Goal: Information Seeking & Learning: Learn about a topic

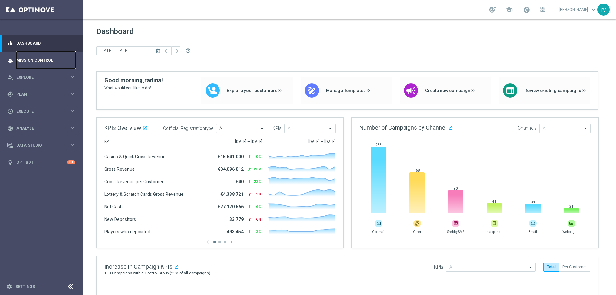
click at [39, 58] on link "Mission Control" at bounding box center [45, 60] width 59 height 17
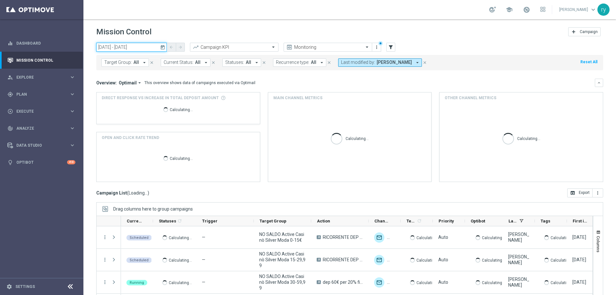
click at [130, 48] on input "09 Oct 2025 - 09 Oct 2025" at bounding box center [131, 47] width 71 height 9
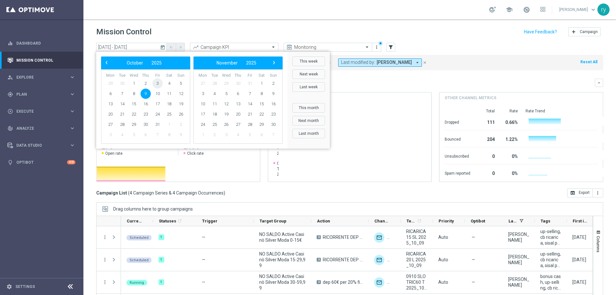
click at [155, 83] on span "3" at bounding box center [157, 83] width 10 height 10
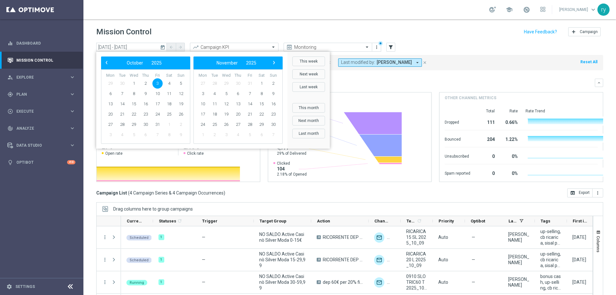
click at [155, 83] on span "3" at bounding box center [157, 83] width 10 height 10
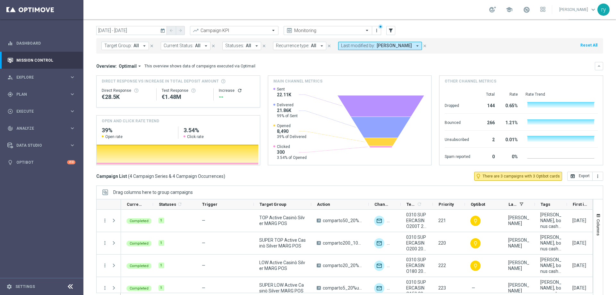
scroll to position [26, 0]
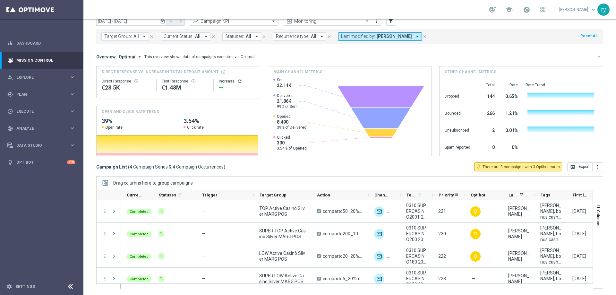
click at [433, 196] on div "Priority" at bounding box center [449, 195] width 32 height 10
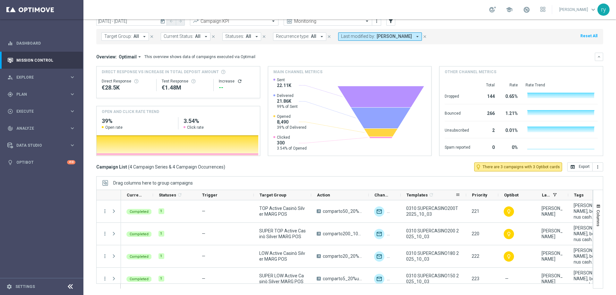
drag, startPoint x: 432, startPoint y: 195, endPoint x: 466, endPoint y: 196, distance: 33.4
click at [466, 196] on div at bounding box center [466, 195] width 3 height 10
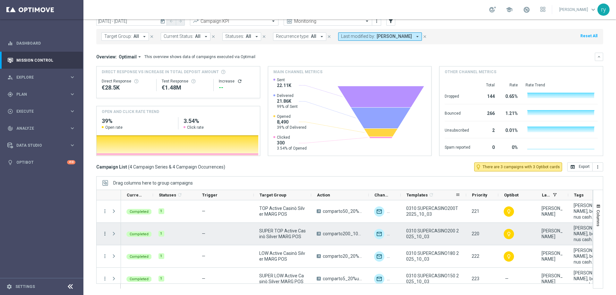
click at [104, 234] on icon "more_vert" at bounding box center [105, 234] width 6 height 6
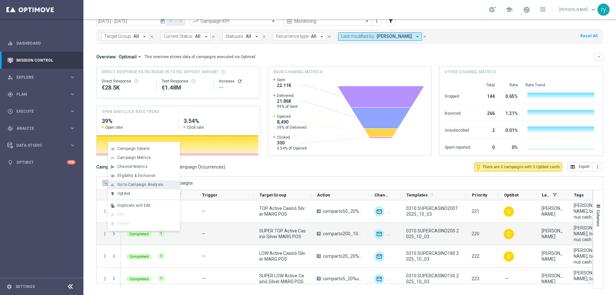
click at [126, 185] on span "Go to Campaign Analysis" at bounding box center [140, 184] width 46 height 4
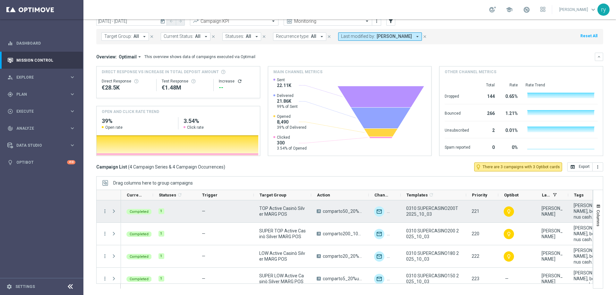
click at [101, 211] on div "more_vert" at bounding box center [103, 211] width 12 height 22
click at [103, 212] on icon "more_vert" at bounding box center [105, 211] width 6 height 6
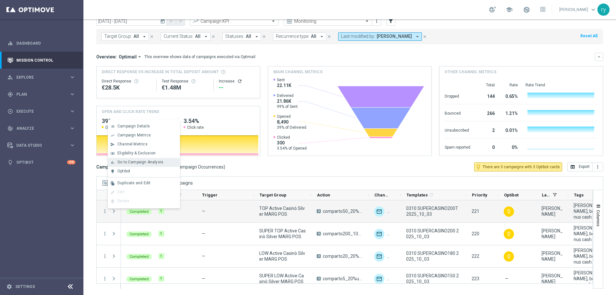
click at [134, 164] on span "Go to Campaign Analysis" at bounding box center [140, 162] width 46 height 4
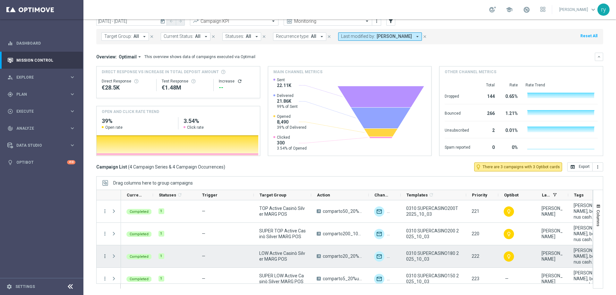
click at [106, 258] on icon "more_vert" at bounding box center [105, 256] width 6 height 6
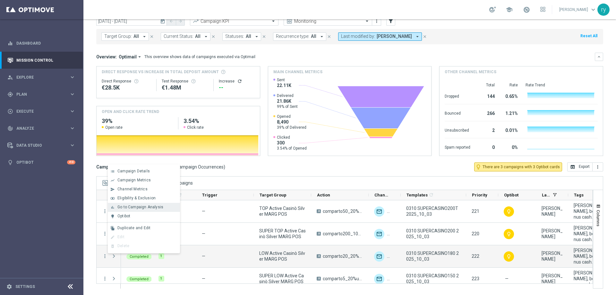
click at [125, 207] on span "Go to Campaign Analysis" at bounding box center [140, 207] width 46 height 4
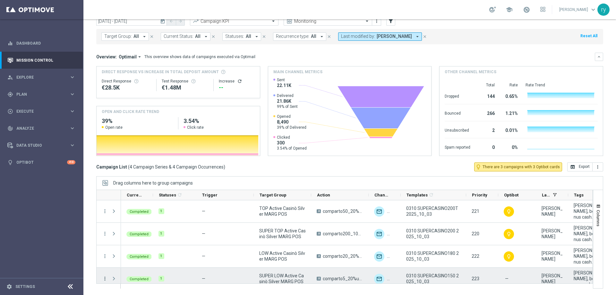
click at [104, 278] on icon "more_vert" at bounding box center [105, 279] width 6 height 6
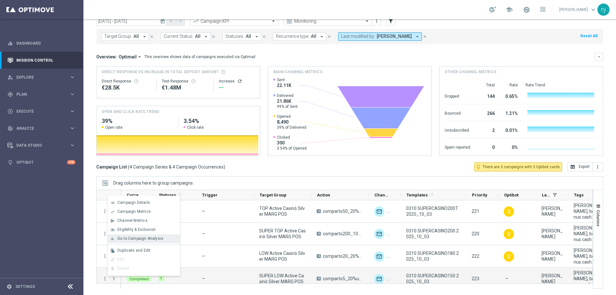
click at [122, 237] on span "Go to Campaign Analysis" at bounding box center [140, 238] width 46 height 4
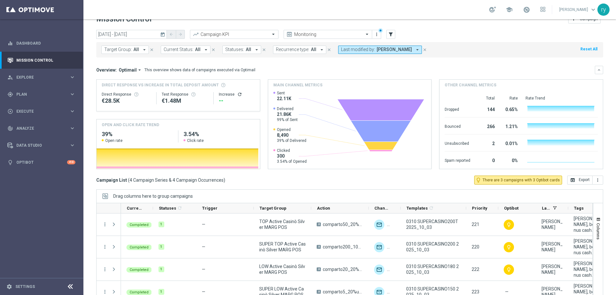
scroll to position [0, 0]
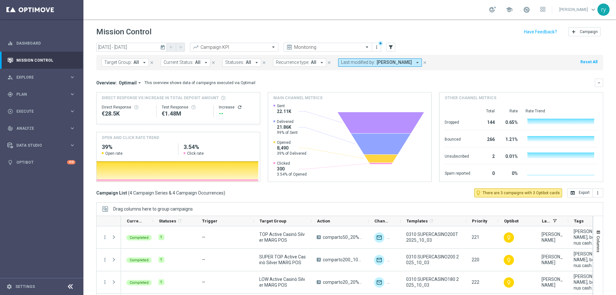
click at [164, 45] on icon "today" at bounding box center [163, 47] width 6 height 6
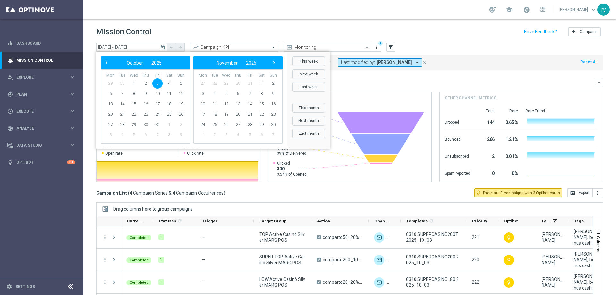
click at [110, 83] on span "29" at bounding box center [110, 83] width 10 height 10
click at [107, 62] on span "‹" at bounding box center [106, 62] width 8 height 8
click at [113, 123] on span "29" at bounding box center [110, 124] width 10 height 10
click at [275, 94] on span "12" at bounding box center [273, 94] width 10 height 10
type input "29 Sep 2025 - 12 Oct 2025"
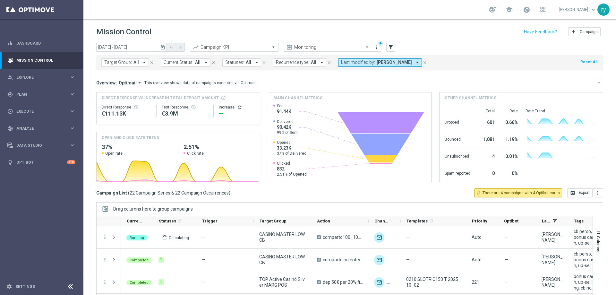
click at [415, 63] on icon "arrow_drop_down" at bounding box center [418, 63] width 6 height 6
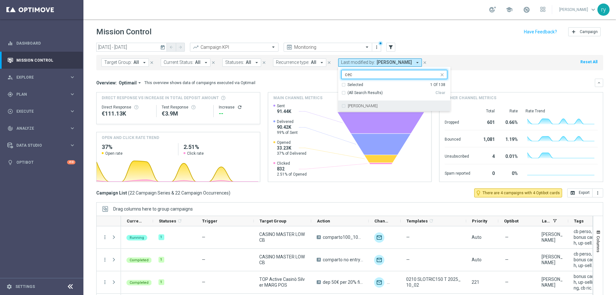
click at [376, 106] on div "Cecilia Mascelli" at bounding box center [397, 106] width 99 height 4
type input "cec"
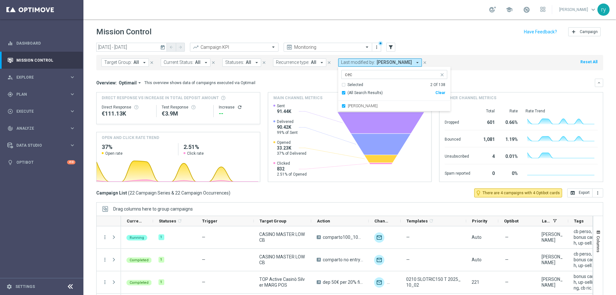
click at [317, 81] on div "Overview: Optimail arrow_drop_down This overview shows data of campaigns execut…" at bounding box center [345, 83] width 499 height 6
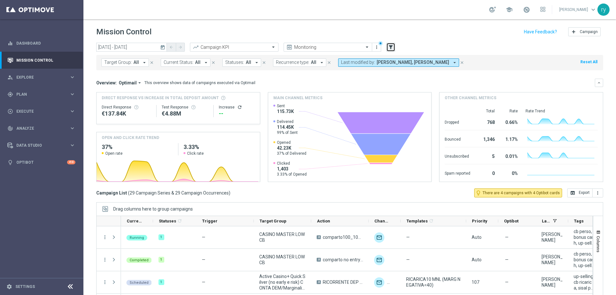
click at [390, 45] on icon "filter_alt" at bounding box center [391, 47] width 6 height 6
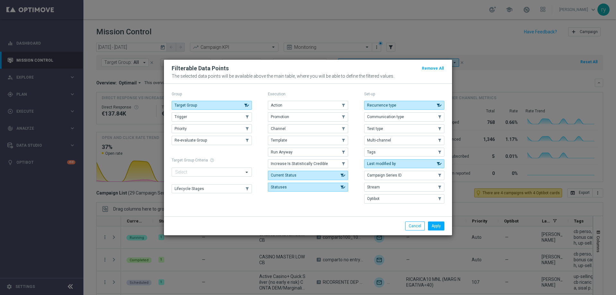
click at [315, 100] on div "Execution Action .cls-1{fill:none;} .cls-1{fill:none;} Promotion .cls-1{fill:no…" at bounding box center [308, 148] width 80 height 116
click at [310, 108] on button "Action" at bounding box center [308, 105] width 80 height 9
click at [310, 117] on button "Promotion" at bounding box center [308, 116] width 80 height 9
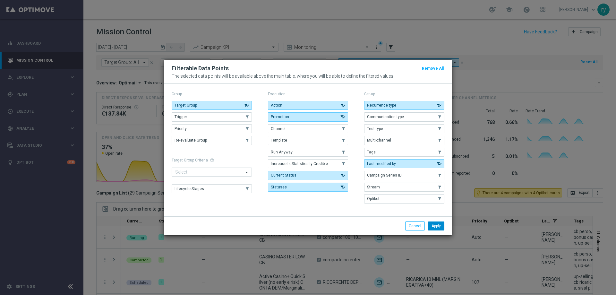
click at [443, 229] on button "Apply" at bounding box center [436, 225] width 16 height 9
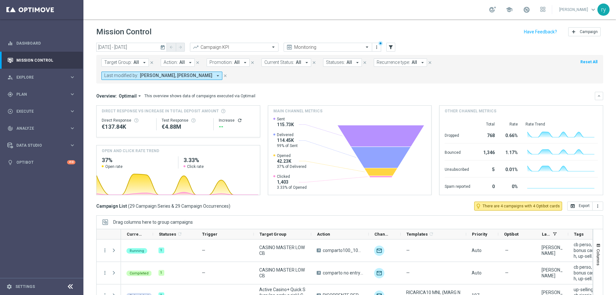
click at [242, 62] on icon "arrow_drop_down" at bounding box center [245, 63] width 6 height 6
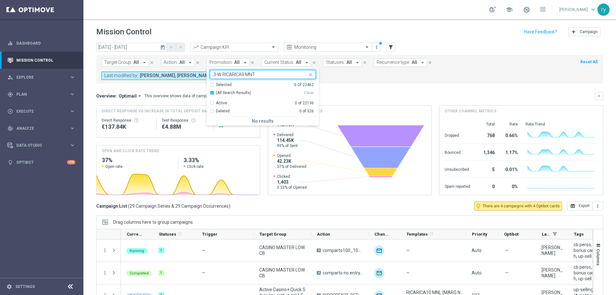
click at [221, 74] on input "3-W RICARICA9 MNT" at bounding box center [260, 74] width 94 height 5
drag, startPoint x: 221, startPoint y: 74, endPoint x: 212, endPoint y: 73, distance: 8.4
click at [213, 73] on input "3-W RICARICA9 MNT" at bounding box center [260, 74] width 94 height 5
click at [221, 73] on input "3-W RICARICA9 MNT" at bounding box center [260, 74] width 94 height 5
click at [237, 123] on label "RICARICA9 MNT" at bounding box center [230, 122] width 29 height 4
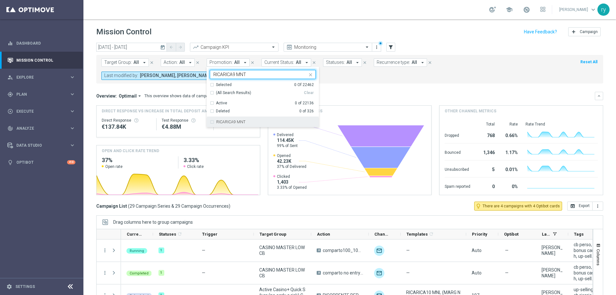
type input "RICARICA9 MNT"
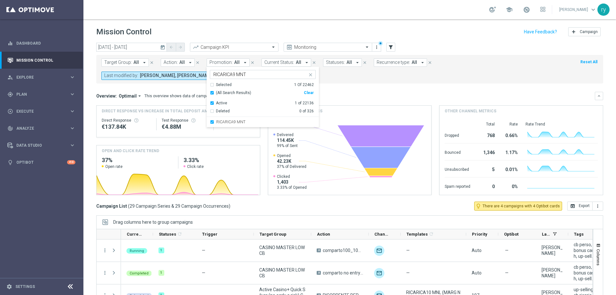
click at [326, 93] on div "Overview: Optimail arrow_drop_down This overview shows data of campaigns execut…" at bounding box center [345, 96] width 499 height 6
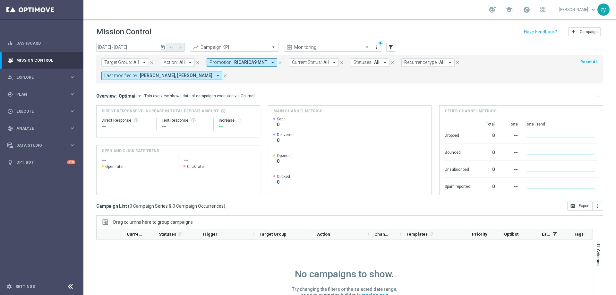
click at [215, 76] on icon "arrow_drop_down" at bounding box center [218, 76] width 6 height 6
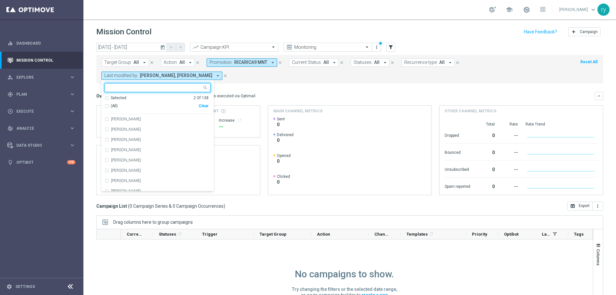
click at [0, 0] on div "Clear" at bounding box center [0, 0] width 0 height 0
click at [244, 82] on div "Target Group: All arrow_drop_down close Action: All arrow_drop_down close Promo…" at bounding box center [349, 69] width 507 height 29
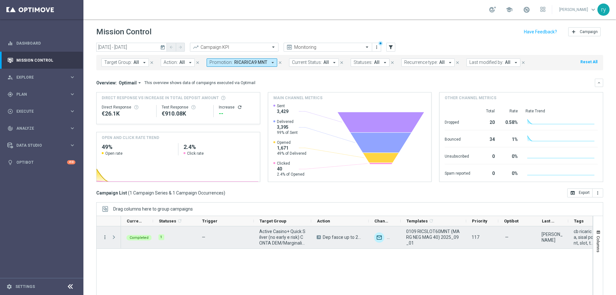
click at [105, 237] on icon "more_vert" at bounding box center [105, 237] width 6 height 6
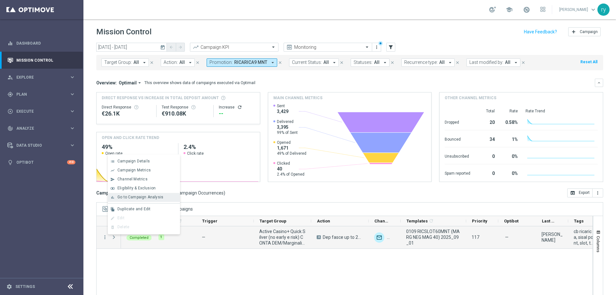
click at [117, 196] on div "bar_chart" at bounding box center [113, 197] width 10 height 4
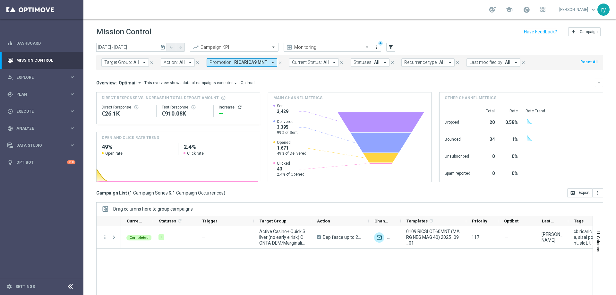
click at [272, 61] on icon "arrow_drop_down" at bounding box center [273, 63] width 6 height 6
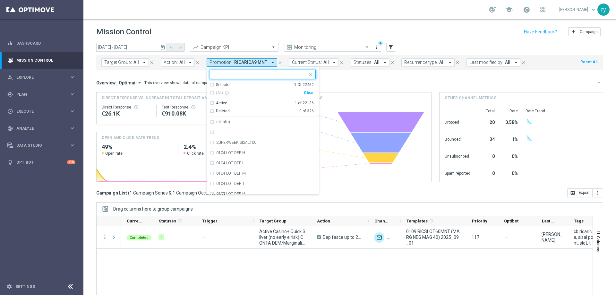
click at [0, 0] on div "Clear" at bounding box center [0, 0] width 0 height 0
click at [255, 75] on input "text" at bounding box center [260, 74] width 94 height 5
paste input "5-W RICARICA9 MNL"
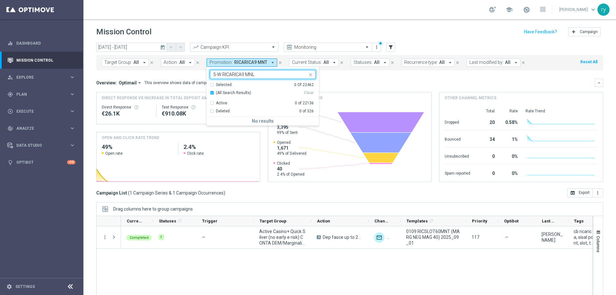
click at [220, 74] on input "5-W RICARICA9 MNL" at bounding box center [260, 74] width 94 height 5
drag, startPoint x: 220, startPoint y: 75, endPoint x: 207, endPoint y: 75, distance: 13.2
click at [207, 75] on ng-select "5-W RICARICA9 MNL Selected 0 Of 22462 (All Search Results) Clear Active 0 of 22…" at bounding box center [263, 98] width 112 height 56
click at [237, 117] on div "RICARICA9 MNL" at bounding box center [263, 122] width 106 height 10
type input "RICARICA9 MNL"
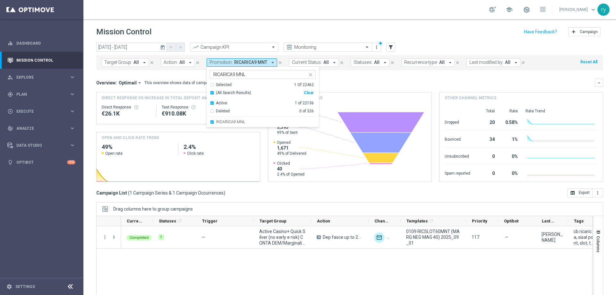
click at [376, 77] on mini-dashboard "Overview: Optimail arrow_drop_down This overview shows data of campaigns execut…" at bounding box center [349, 129] width 507 height 118
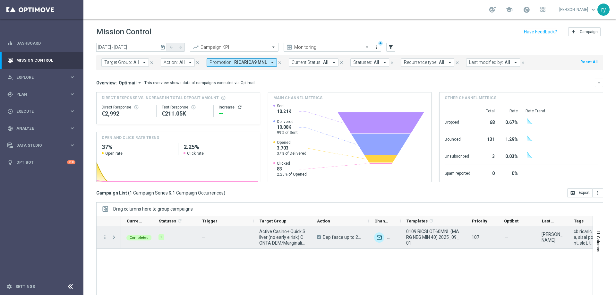
click at [104, 241] on div "more_vert" at bounding box center [103, 237] width 12 height 22
click at [104, 237] on icon "more_vert" at bounding box center [105, 237] width 6 height 6
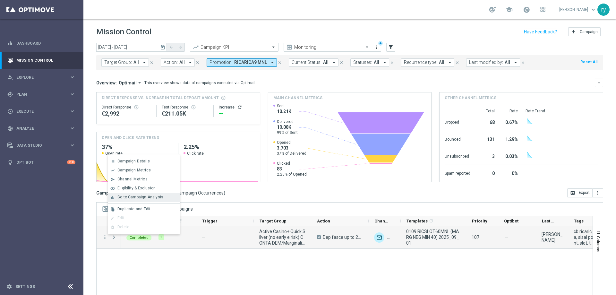
click at [133, 201] on div "bar_chart Go to Campaign Analysis" at bounding box center [144, 197] width 72 height 9
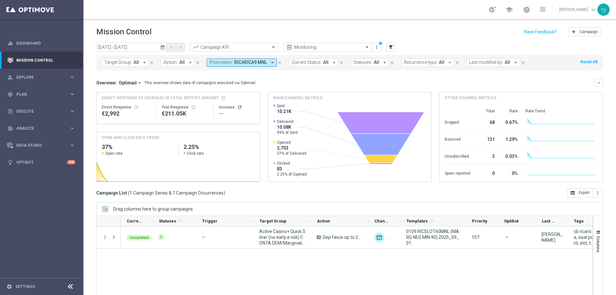
click at [270, 62] on icon "arrow_drop_down" at bounding box center [273, 63] width 6 height 6
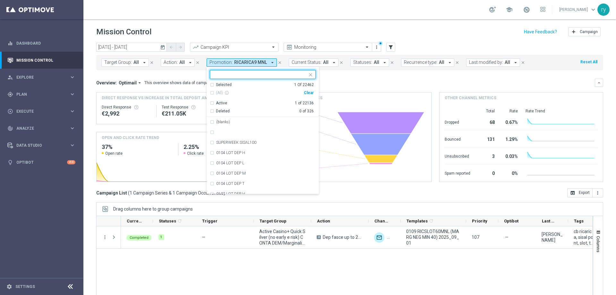
click at [0, 0] on div "Clear" at bounding box center [0, 0] width 0 height 0
click at [249, 73] on input "text" at bounding box center [260, 74] width 94 height 5
paste input ""5-W RICARICASLOT 9L ""
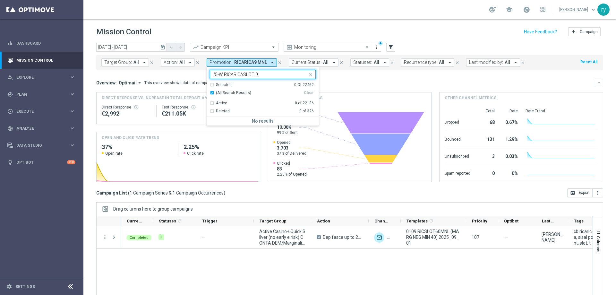
drag, startPoint x: 259, startPoint y: 74, endPoint x: 204, endPoint y: 74, distance: 54.2
click at [207, 74] on ng-select ""5-W RICARICASLOT 9 Selected 0 Of 22462 (All Search Results) Clear Active 0 of …" at bounding box center [263, 98] width 112 height 56
paste input "L ""
click at [257, 74] on input ""5-W RICARICASLOT 9L "" at bounding box center [260, 74] width 94 height 5
drag, startPoint x: 269, startPoint y: 75, endPoint x: 258, endPoint y: 75, distance: 10.9
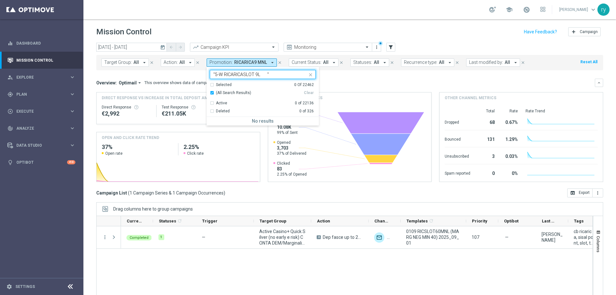
click at [258, 75] on input ""5-W RICARICASLOT 9L "" at bounding box center [260, 74] width 94 height 5
click at [239, 121] on label "RICARICASLOT 9L" at bounding box center [232, 122] width 32 height 4
type input "RICARICASLOT 9L"
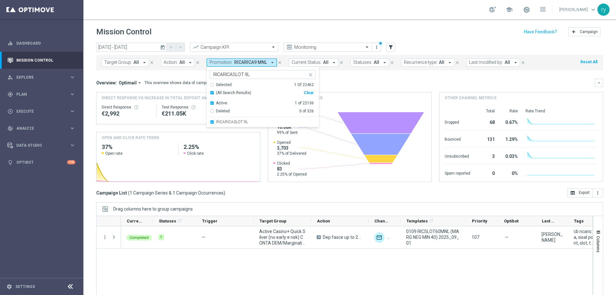
click at [336, 80] on div "Overview: Optimail arrow_drop_down This overview shows data of campaigns execut…" at bounding box center [345, 83] width 499 height 6
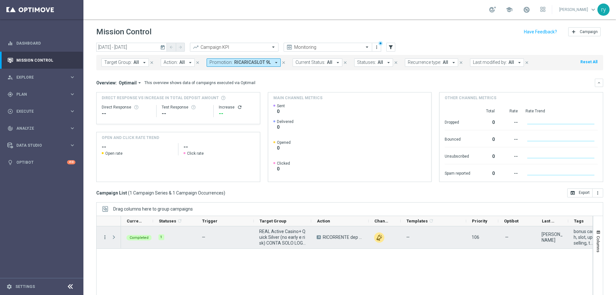
click at [103, 237] on icon "more_vert" at bounding box center [105, 237] width 6 height 6
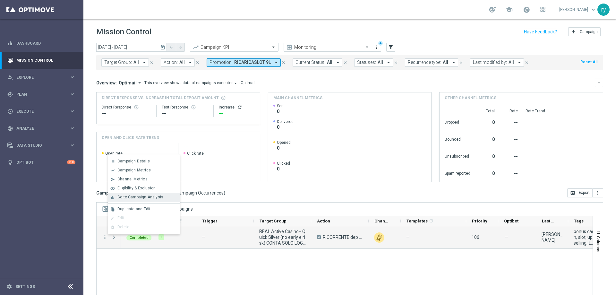
click at [134, 194] on div "bar_chart Go to Campaign Analysis" at bounding box center [144, 197] width 72 height 9
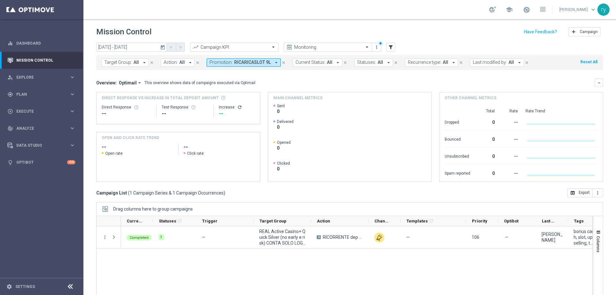
click at [273, 63] on icon "arrow_drop_down" at bounding box center [276, 63] width 6 height 6
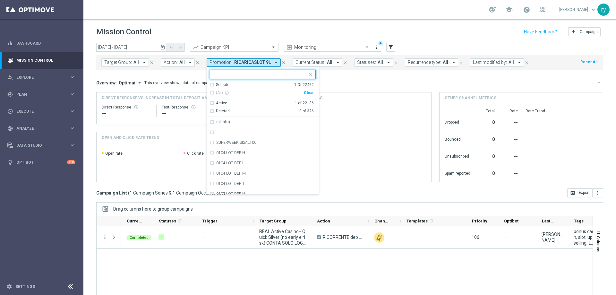
click at [0, 0] on div "Clear" at bounding box center [0, 0] width 0 height 0
click at [240, 78] on div at bounding box center [259, 75] width 95 height 6
paste input "0610 SLOTRIC150 ST"
click at [261, 77] on input "0610 SLOTRIC150" at bounding box center [260, 74] width 94 height 5
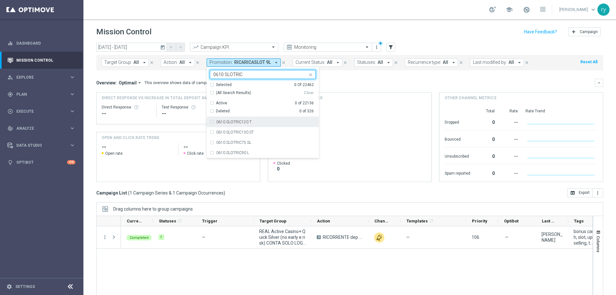
click at [210, 124] on div "0610 SLOTRIC120 T" at bounding box center [263, 122] width 106 height 10
type input "0610 SLOTRIC"
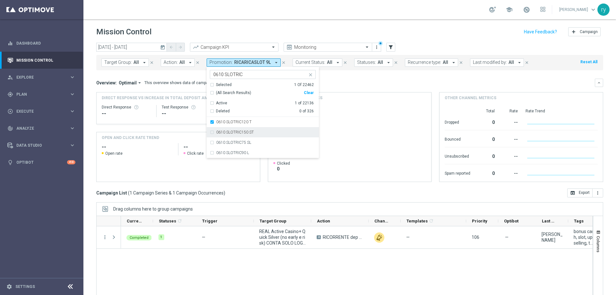
click at [210, 130] on div "0610 SLOTRIC150 ST" at bounding box center [263, 132] width 106 height 10
click at [213, 141] on div "0610 SLOTRIC75 SL" at bounding box center [263, 142] width 106 height 10
click at [213, 151] on div "0610 SLOTRIC90 L" at bounding box center [263, 153] width 106 height 10
click at [336, 83] on div "Overview: Optimail arrow_drop_down This overview shows data of campaigns execut…" at bounding box center [345, 83] width 499 height 6
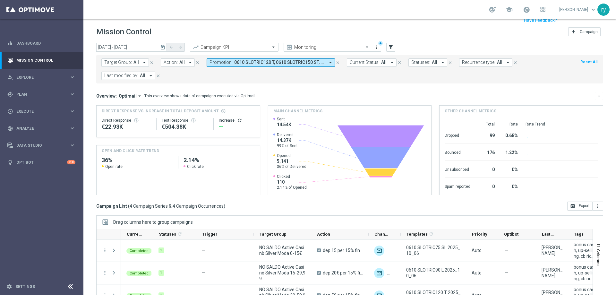
scroll to position [39, 0]
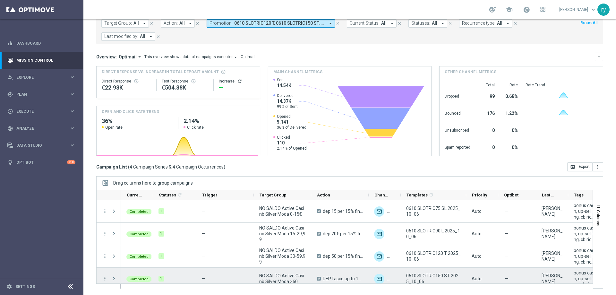
click at [102, 280] on icon "more_vert" at bounding box center [105, 279] width 6 height 6
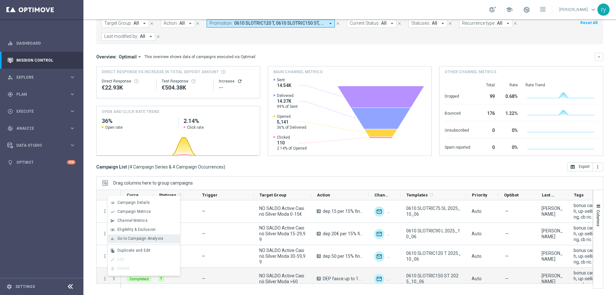
click at [123, 241] on span "Go to Campaign Analysis" at bounding box center [140, 238] width 46 height 4
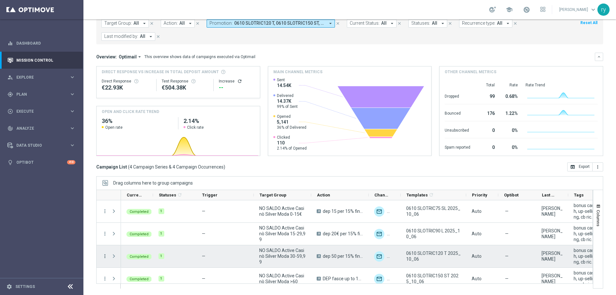
click at [106, 254] on icon "more_vert" at bounding box center [105, 256] width 6 height 6
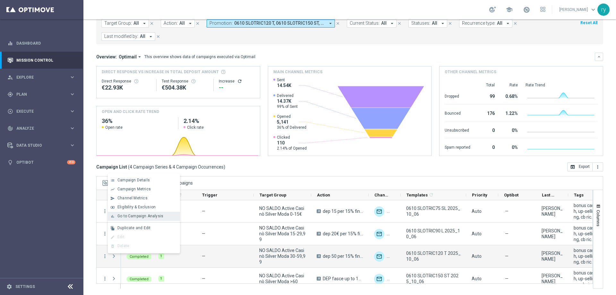
click at [127, 217] on span "Go to Campaign Analysis" at bounding box center [140, 216] width 46 height 4
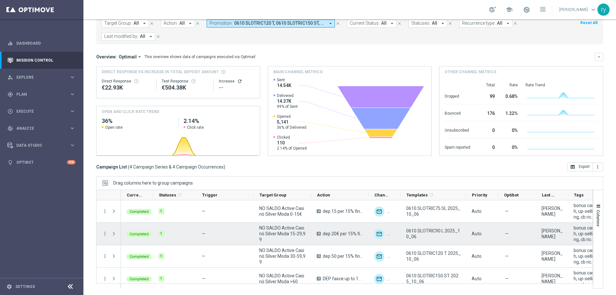
click at [101, 235] on div "more_vert" at bounding box center [103, 234] width 12 height 22
click at [104, 235] on icon "more_vert" at bounding box center [105, 234] width 6 height 6
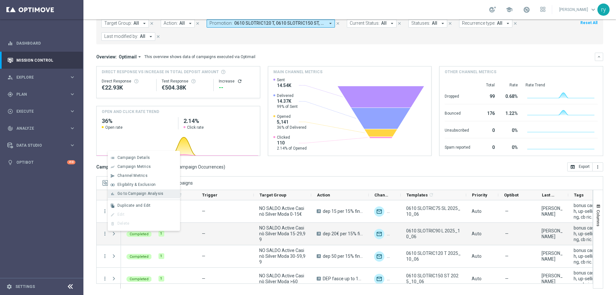
click at [131, 196] on div "bar_chart Go to Campaign Analysis" at bounding box center [144, 193] width 72 height 9
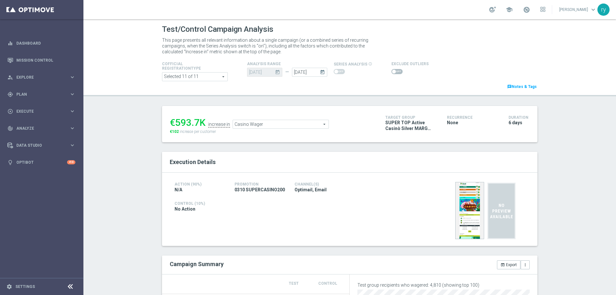
drag, startPoint x: 196, startPoint y: 125, endPoint x: 174, endPoint y: 127, distance: 22.0
click at [174, 127] on div "€593.7K" at bounding box center [188, 123] width 36 height 12
copy div "593.7"
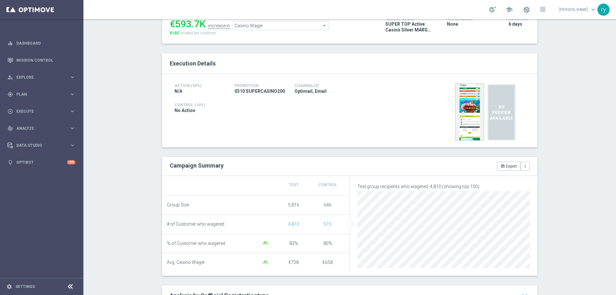
scroll to position [32, 0]
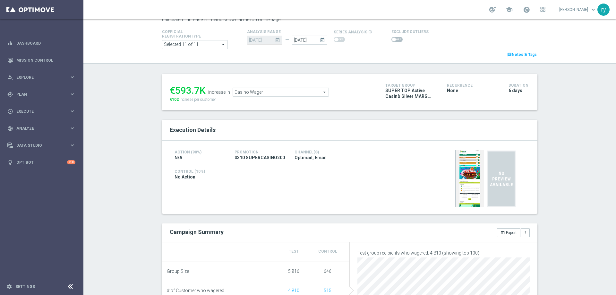
click at [241, 88] on span "Casino Wager" at bounding box center [281, 92] width 96 height 8
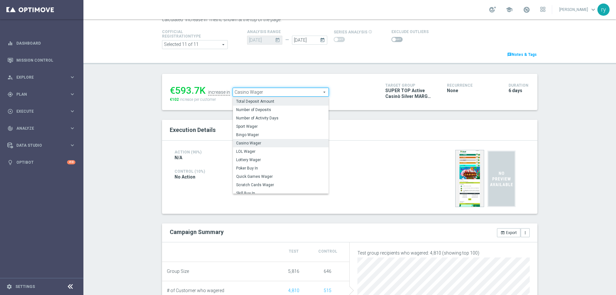
click at [241, 104] on span "Total Deposit Amount" at bounding box center [280, 101] width 89 height 5
type input "Total Deposit Amount"
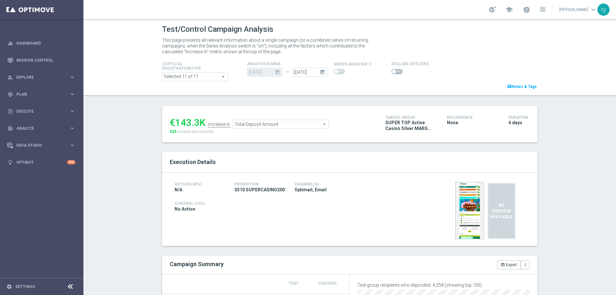
click at [266, 152] on div "Execution Details" at bounding box center [350, 162] width 376 height 21
click at [393, 73] on span at bounding box center [397, 71] width 11 height 5
click at [393, 73] on input "checkbox" at bounding box center [397, 71] width 11 height 5
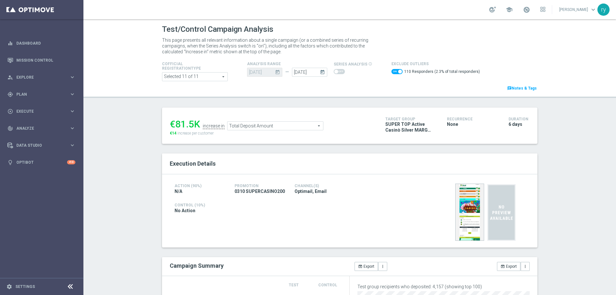
click at [393, 69] on span at bounding box center [397, 71] width 11 height 5
click at [393, 69] on input "checkbox" at bounding box center [397, 71] width 11 height 5
checkbox input "false"
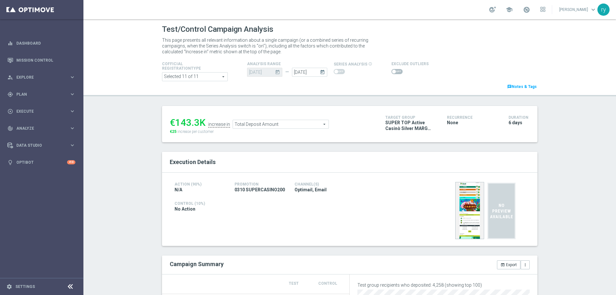
drag, startPoint x: 196, startPoint y: 123, endPoint x: 174, endPoint y: 123, distance: 21.5
click at [174, 123] on div "€143.3K" at bounding box center [188, 123] width 36 height 12
copy div "143.3"
click at [274, 124] on span "Total Deposit Amount" at bounding box center [281, 124] width 96 height 8
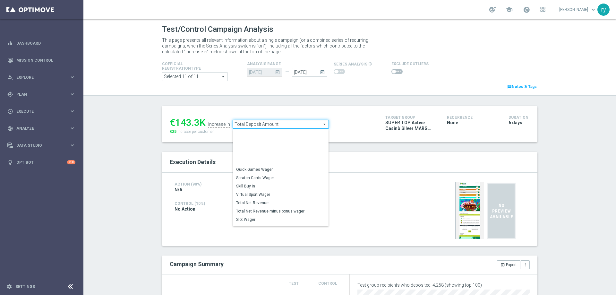
scroll to position [97, 0]
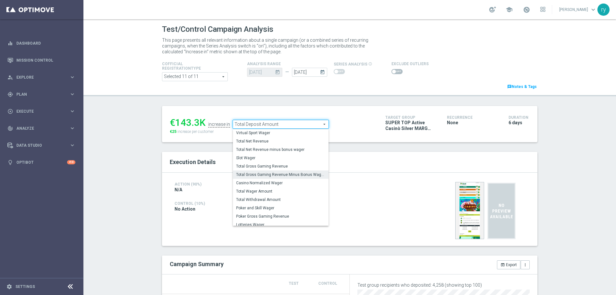
click at [269, 173] on span "Total Gross Gaming Revenue Minus Bonus Wagared" at bounding box center [280, 174] width 89 height 5
type input "Total Gross Gaming Revenue Minus Bonus Wagared"
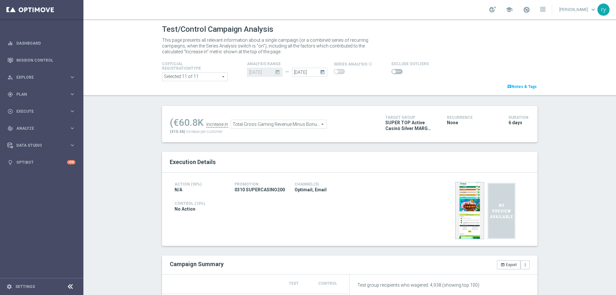
click at [392, 71] on span at bounding box center [394, 72] width 4 height 4
click at [392, 71] on input "checkbox" at bounding box center [397, 71] width 11 height 5
checkbox input "true"
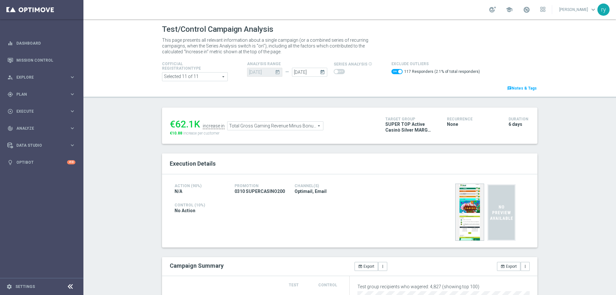
drag, startPoint x: 190, startPoint y: 123, endPoint x: 173, endPoint y: 126, distance: 17.1
click at [173, 126] on div "€62.1K" at bounding box center [185, 124] width 30 height 12
copy div "62.1"
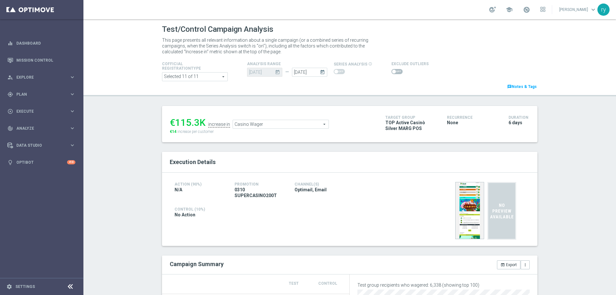
click at [393, 71] on span at bounding box center [397, 71] width 11 height 5
click at [393, 71] on input "checkbox" at bounding box center [397, 71] width 11 height 5
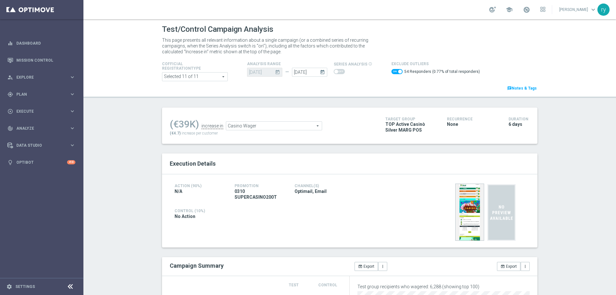
click at [392, 68] on div "54 Responders (0.77% of total responders)" at bounding box center [436, 72] width 89 height 9
click at [392, 72] on span at bounding box center [397, 71] width 11 height 5
click at [392, 72] on input "checkbox" at bounding box center [397, 71] width 11 height 5
checkbox input "false"
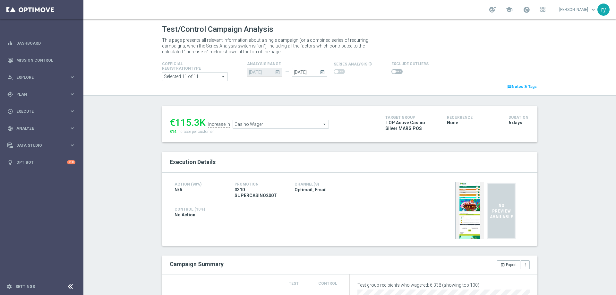
drag, startPoint x: 195, startPoint y: 123, endPoint x: 175, endPoint y: 125, distance: 20.7
click at [175, 125] on div "€115.3K" at bounding box center [188, 123] width 36 height 12
copy div "115.3"
click at [251, 121] on span "Casino Wager" at bounding box center [281, 124] width 96 height 8
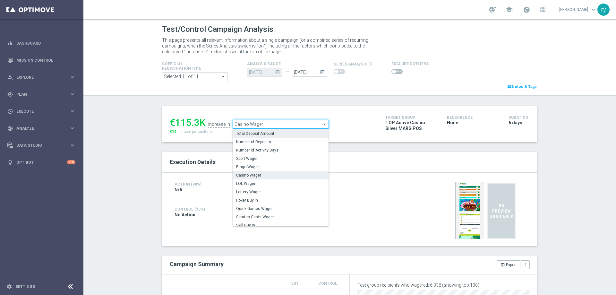
click at [253, 132] on span "Total Deposit Amount" at bounding box center [280, 133] width 89 height 5
type input "Total Deposit Amount"
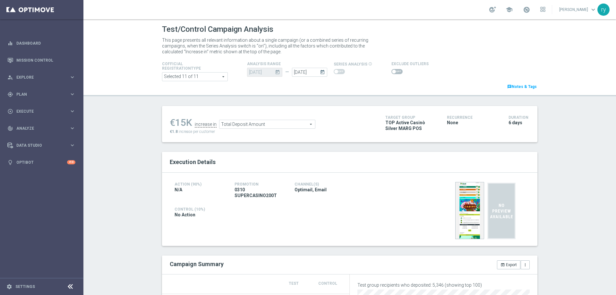
scroll to position [96, 0]
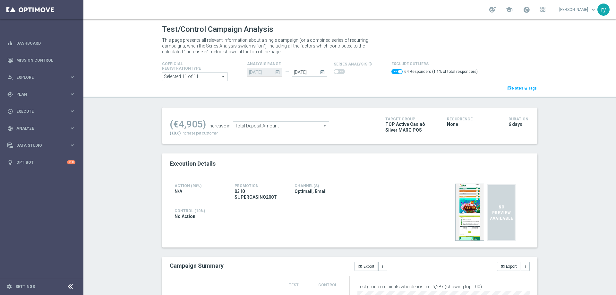
click at [392, 71] on span at bounding box center [397, 71] width 11 height 5
click at [392, 71] on input "checkbox" at bounding box center [397, 71] width 11 height 5
checkbox input "false"
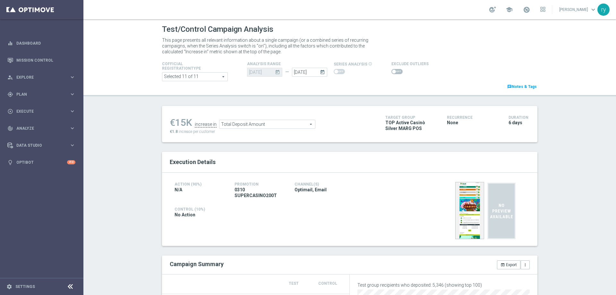
drag, startPoint x: 183, startPoint y: 125, endPoint x: 174, endPoint y: 124, distance: 8.8
click at [174, 124] on div "€15K" at bounding box center [181, 123] width 22 height 12
copy div "15"
click at [263, 126] on span "Total Deposit Amount" at bounding box center [268, 124] width 96 height 8
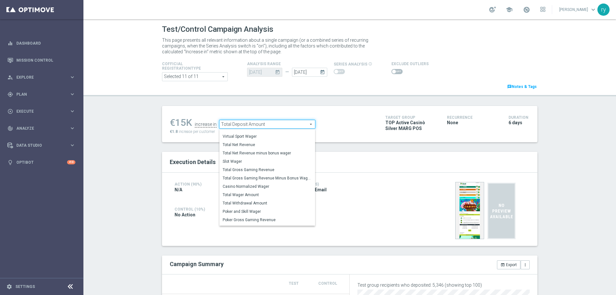
scroll to position [97, 0]
click at [264, 177] on span "Total Gross Gaming Revenue Minus Bonus Wagared" at bounding box center [267, 174] width 89 height 5
type input "Total Gross Gaming Revenue Minus Bonus Wagared"
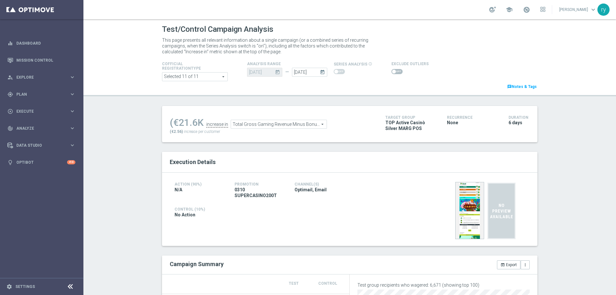
click at [394, 69] on span at bounding box center [397, 71] width 11 height 5
click at [394, 69] on input "checkbox" at bounding box center [397, 71] width 11 height 5
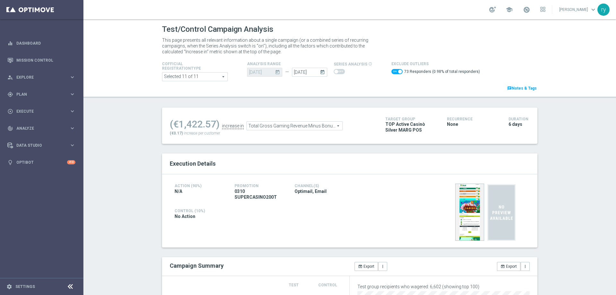
click at [392, 72] on span at bounding box center [397, 71] width 11 height 5
click at [392, 72] on input "checkbox" at bounding box center [397, 71] width 11 height 5
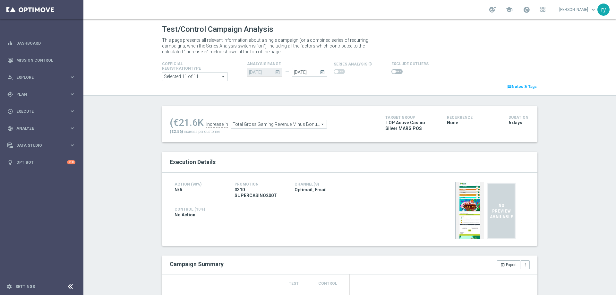
click at [392, 72] on span at bounding box center [394, 72] width 4 height 4
click at [392, 72] on input "checkbox" at bounding box center [397, 71] width 11 height 5
checkbox input "true"
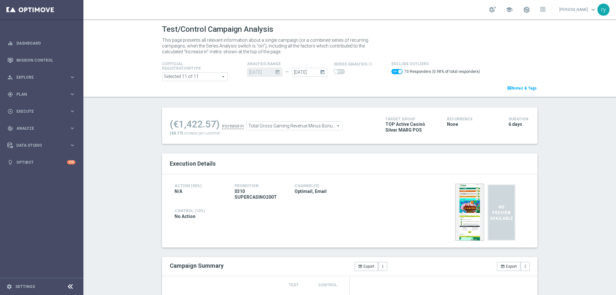
click at [212, 125] on div "(€1,422.57)" at bounding box center [195, 124] width 50 height 12
drag, startPoint x: 212, startPoint y: 125, endPoint x: 182, endPoint y: 127, distance: 30.6
click at [182, 127] on div "(€1,422.57)" at bounding box center [195, 124] width 50 height 12
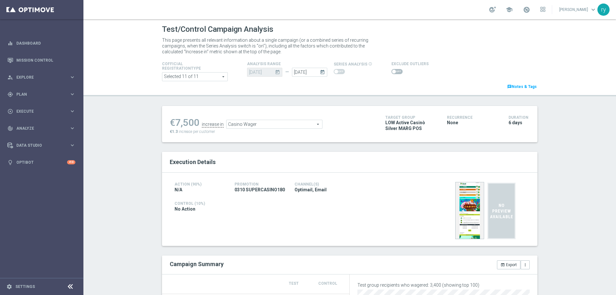
click at [392, 71] on span at bounding box center [394, 72] width 4 height 4
click at [392, 71] on input "checkbox" at bounding box center [397, 71] width 11 height 5
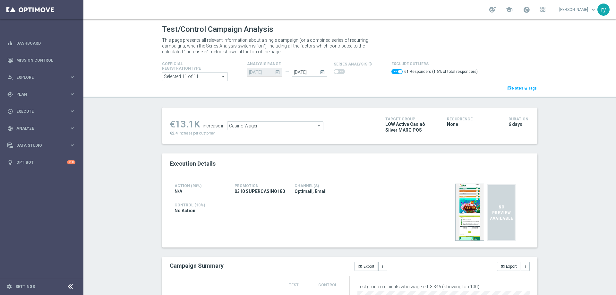
click at [392, 71] on span at bounding box center [397, 71] width 11 height 5
click at [392, 71] on input "checkbox" at bounding box center [397, 71] width 11 height 5
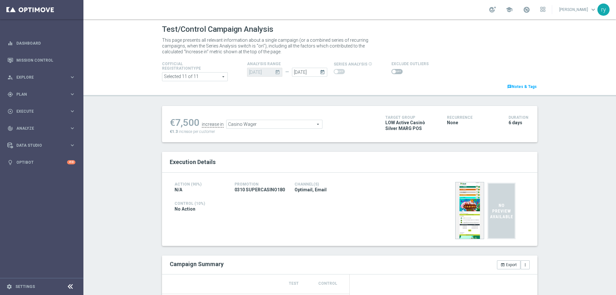
click at [392, 71] on span at bounding box center [394, 72] width 4 height 4
click at [392, 71] on input "checkbox" at bounding box center [397, 71] width 11 height 5
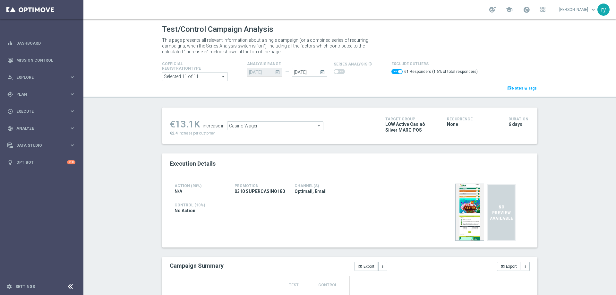
click at [192, 122] on div "€13.1K" at bounding box center [185, 124] width 30 height 12
click at [191, 124] on div "€13.1K" at bounding box center [185, 124] width 30 height 12
drag, startPoint x: 191, startPoint y: 124, endPoint x: 181, endPoint y: 125, distance: 10.4
click at [176, 125] on div "€13.1K" at bounding box center [185, 124] width 30 height 12
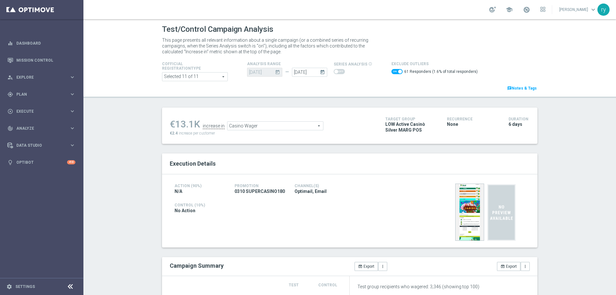
click at [182, 125] on div "€13.1K" at bounding box center [185, 124] width 30 height 12
click at [190, 124] on div "€13.1K" at bounding box center [185, 124] width 30 height 12
drag, startPoint x: 191, startPoint y: 125, endPoint x: 175, endPoint y: 125, distance: 16.4
click at [175, 125] on div "€13.1K" at bounding box center [185, 124] width 30 height 12
copy div "13.1"
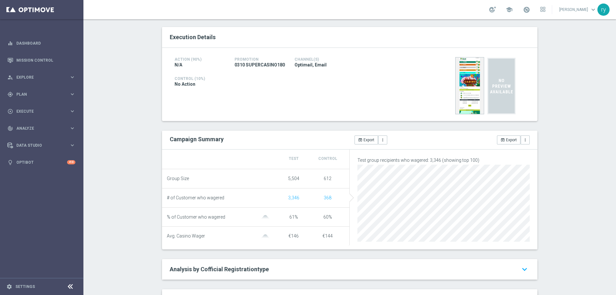
scroll to position [32, 0]
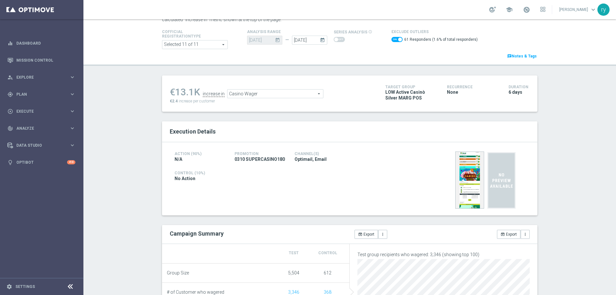
click at [274, 93] on span "Casino Wager" at bounding box center [276, 94] width 96 height 8
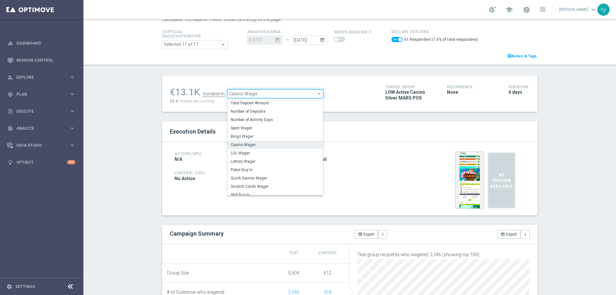
click at [273, 99] on label "Total Deposit Amount" at bounding box center [276, 103] width 96 height 8
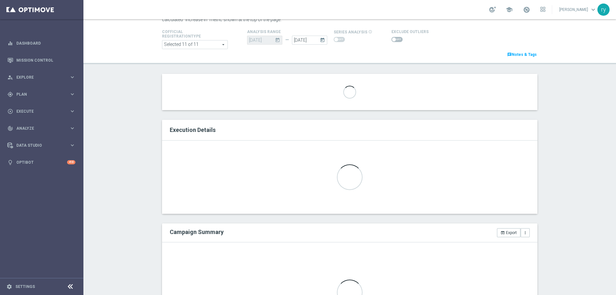
checkbox input "false"
type input "Total Deposit Amount"
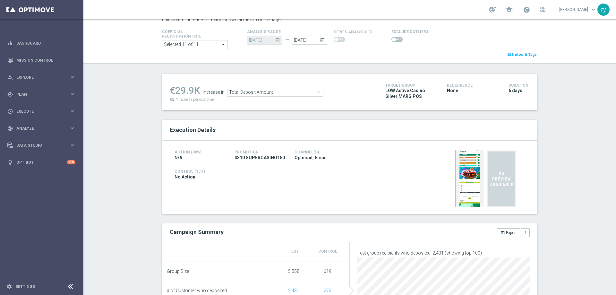
click at [392, 39] on span at bounding box center [394, 40] width 4 height 4
click at [392, 39] on input "checkbox" at bounding box center [397, 39] width 11 height 5
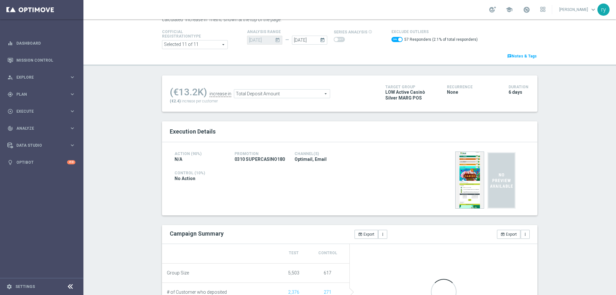
click at [392, 40] on span at bounding box center [397, 39] width 11 height 5
click at [392, 40] on input "checkbox" at bounding box center [397, 39] width 11 height 5
checkbox input "false"
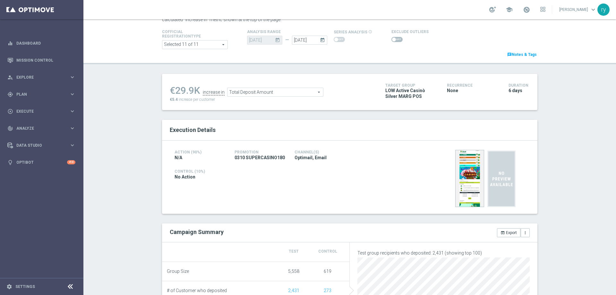
drag, startPoint x: 190, startPoint y: 89, endPoint x: 172, endPoint y: 89, distance: 18.3
click at [172, 89] on div "€29.9K" at bounding box center [185, 91] width 30 height 12
copy div "29.9"
click at [244, 88] on ul "€29.9K increase in Total Deposit Amount Total Deposit Amount arrow_drop_down se…" at bounding box center [272, 89] width 209 height 15
click at [245, 89] on span "Total Deposit Amount" at bounding box center [276, 92] width 96 height 8
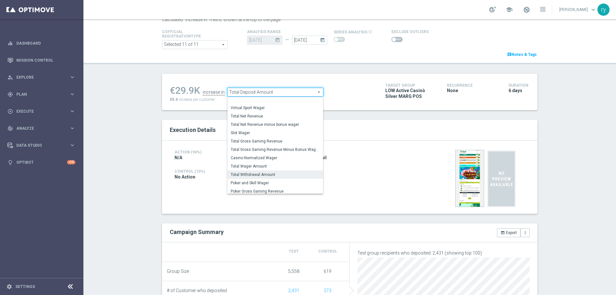
scroll to position [97, 0]
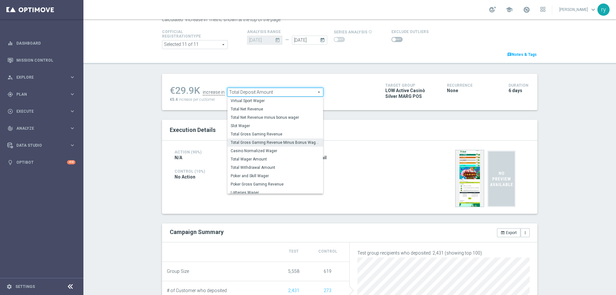
click at [246, 142] on span "Total Gross Gaming Revenue Minus Bonus Wagared" at bounding box center [275, 142] width 89 height 5
type input "Total Gross Gaming Revenue Minus Bonus Wagared"
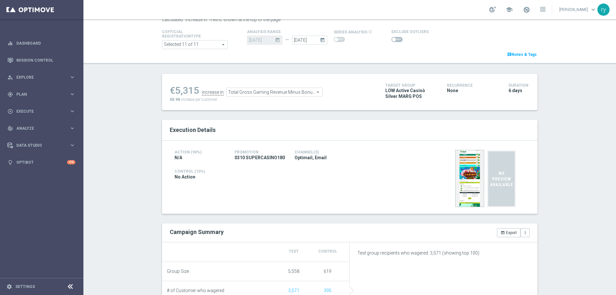
click at [395, 38] on span at bounding box center [397, 39] width 11 height 5
click at [395, 38] on input "checkbox" at bounding box center [397, 39] width 11 height 5
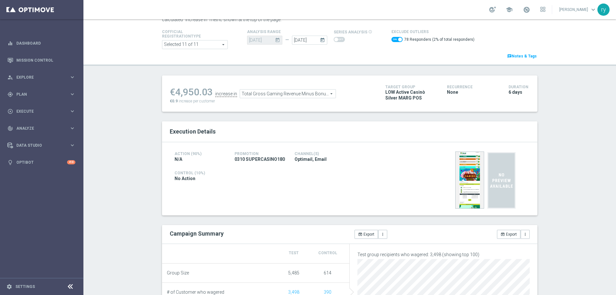
click at [398, 38] on span at bounding box center [400, 40] width 4 height 4
click at [395, 38] on input "checkbox" at bounding box center [397, 39] width 11 height 5
checkbox input "false"
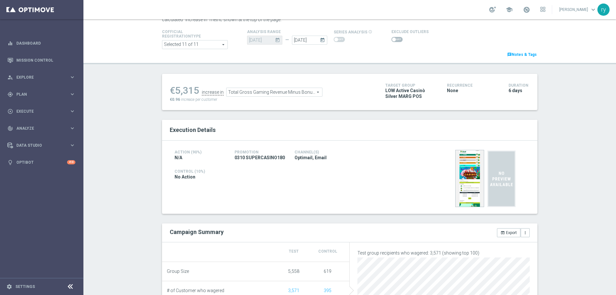
drag, startPoint x: 196, startPoint y: 90, endPoint x: 176, endPoint y: 93, distance: 20.7
click at [176, 93] on ul "€5,315 increase in Total Gross Gaming Revenue Minus Bonus Wagared Total Gross G…" at bounding box center [272, 89] width 209 height 15
click at [176, 93] on div "€5,315" at bounding box center [185, 91] width 30 height 12
drag, startPoint x: 175, startPoint y: 90, endPoint x: 195, endPoint y: 90, distance: 20.2
click at [195, 90] on div "€5,315" at bounding box center [185, 91] width 30 height 12
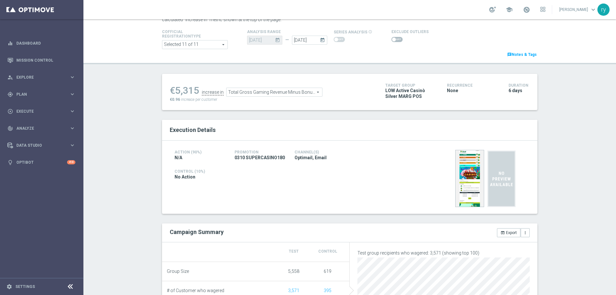
copy div "5,315"
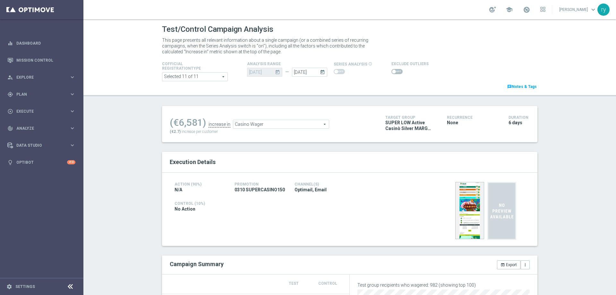
click at [395, 73] on span at bounding box center [397, 71] width 11 height 5
click at [395, 73] on input "checkbox" at bounding box center [397, 71] width 11 height 5
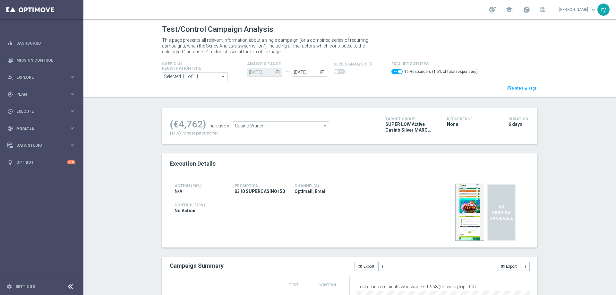
drag, startPoint x: 201, startPoint y: 126, endPoint x: 179, endPoint y: 126, distance: 22.5
click at [179, 126] on div "(€4,762)" at bounding box center [188, 124] width 36 height 12
copy div "4,762"
click at [244, 126] on span "Casino Wager" at bounding box center [281, 126] width 96 height 8
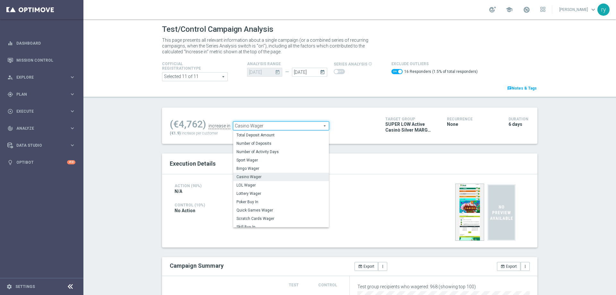
click at [248, 135] on span "Total Deposit Amount" at bounding box center [281, 135] width 89 height 5
checkbox input "false"
type input "Total Deposit Amount"
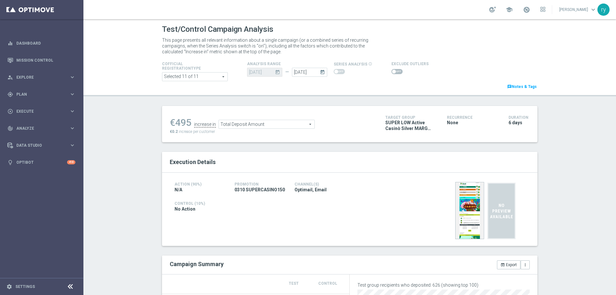
click at [392, 71] on span at bounding box center [397, 71] width 11 height 5
click at [392, 71] on input "checkbox" at bounding box center [397, 71] width 11 height 5
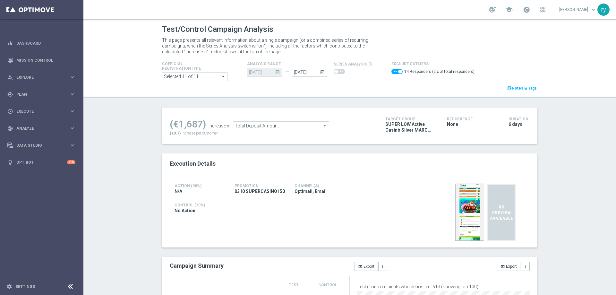
click at [392, 72] on span at bounding box center [397, 71] width 11 height 5
click at [392, 72] on input "checkbox" at bounding box center [397, 71] width 11 height 5
checkbox input "false"
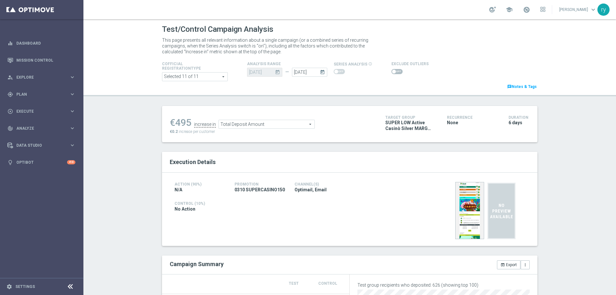
drag, startPoint x: 187, startPoint y: 120, endPoint x: 174, endPoint y: 125, distance: 14.3
click at [174, 125] on div "€495" at bounding box center [181, 123] width 22 height 12
copy div "495"
click at [280, 123] on span "Total Deposit Amount" at bounding box center [267, 124] width 96 height 8
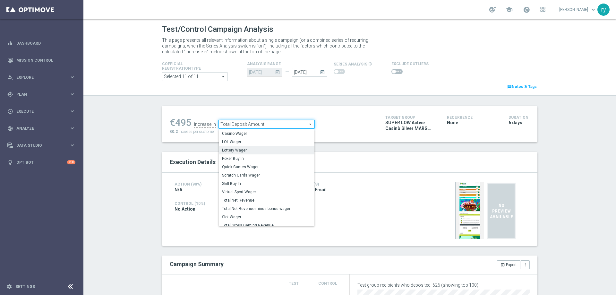
scroll to position [100, 0]
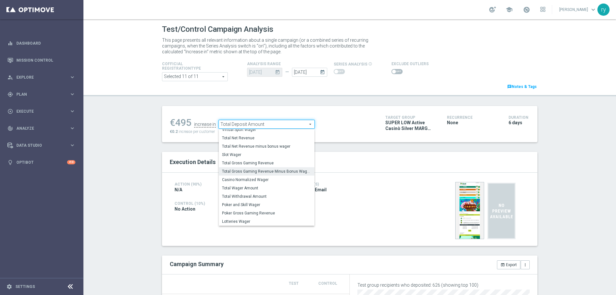
click at [277, 173] on span "Total Gross Gaming Revenue Minus Bonus Wagared" at bounding box center [266, 171] width 89 height 5
type input "Total Gross Gaming Revenue Minus Bonus Wagared"
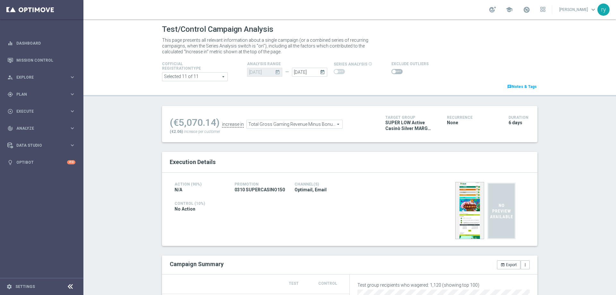
click at [393, 74] on switch at bounding box center [397, 71] width 11 height 5
click at [393, 73] on span at bounding box center [397, 71] width 11 height 5
click at [393, 73] on input "checkbox" at bounding box center [397, 71] width 11 height 5
checkbox input "true"
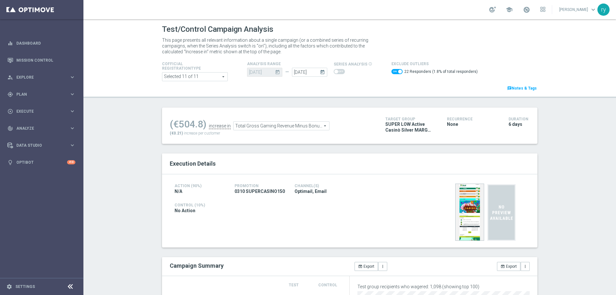
drag, startPoint x: 202, startPoint y: 124, endPoint x: 177, endPoint y: 129, distance: 24.9
click at [177, 129] on div "(€504.8)" at bounding box center [188, 124] width 37 height 12
copy div "504.8"
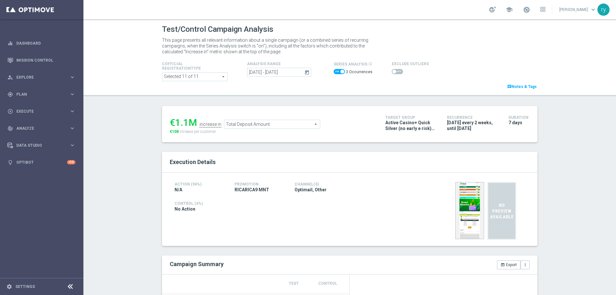
click at [335, 71] on span at bounding box center [339, 71] width 11 height 5
click at [335, 71] on input "checkbox" at bounding box center [339, 71] width 11 height 5
checkbox input "false"
drag, startPoint x: 197, startPoint y: 124, endPoint x: 176, endPoint y: 125, distance: 21.5
click at [176, 125] on div "€480.4K" at bounding box center [188, 123] width 36 height 12
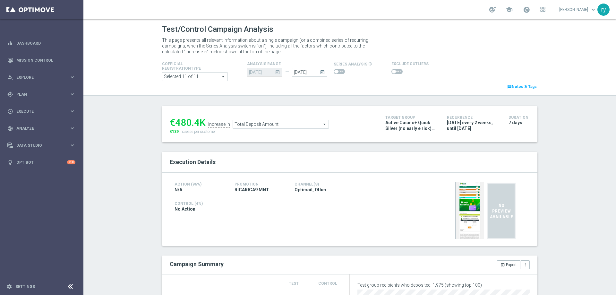
copy div "480.4"
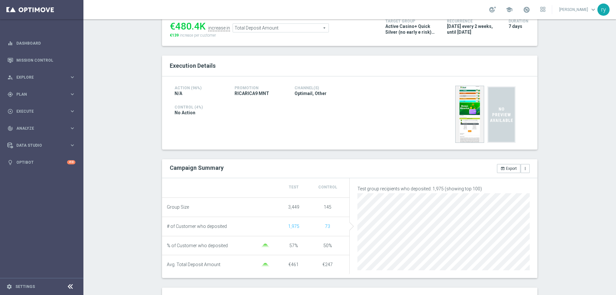
click at [258, 26] on span "Total Deposit Amount" at bounding box center [281, 28] width 96 height 8
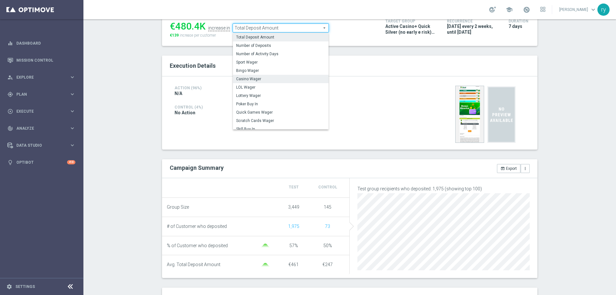
click at [260, 79] on span "Casino Wager" at bounding box center [280, 78] width 89 height 5
type input "Casino Wager"
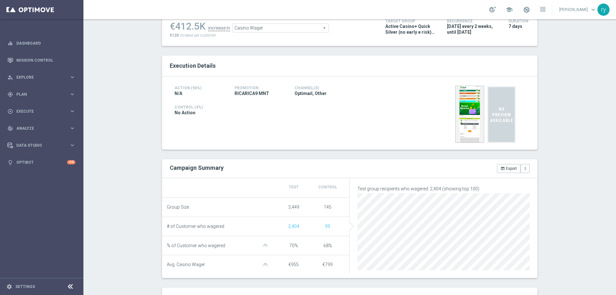
scroll to position [32, 0]
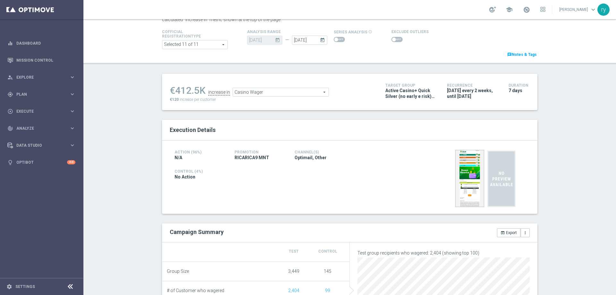
click at [395, 40] on span at bounding box center [397, 39] width 11 height 5
click at [395, 40] on input "checkbox" at bounding box center [397, 39] width 11 height 5
checkbox input "true"
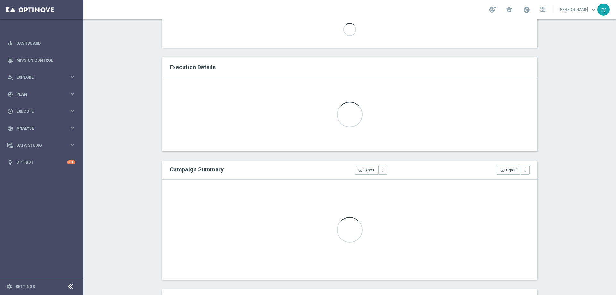
scroll to position [0, 0]
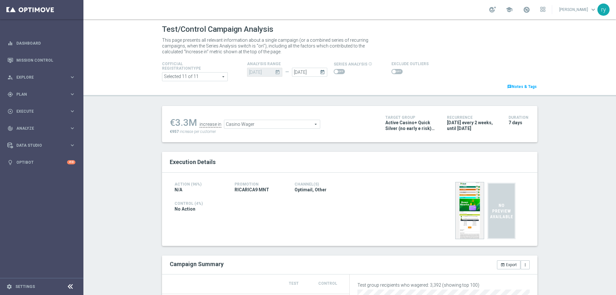
click at [394, 72] on span at bounding box center [397, 71] width 11 height 5
click at [394, 72] on input "checkbox" at bounding box center [397, 71] width 11 height 5
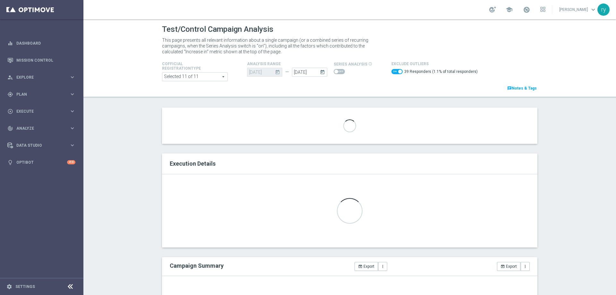
click at [392, 70] on span at bounding box center [397, 71] width 11 height 5
click at [392, 70] on input "checkbox" at bounding box center [397, 71] width 11 height 5
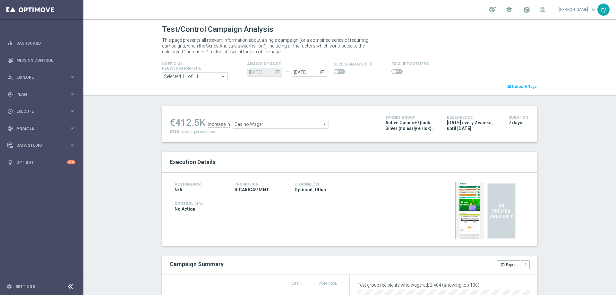
click at [360, 96] on div "Test/Control Campaign Analysis This page presents all relevant information abou…" at bounding box center [349, 157] width 533 height 276
click at [392, 71] on span at bounding box center [394, 72] width 4 height 4
click at [392, 71] on input "checkbox" at bounding box center [397, 71] width 11 height 5
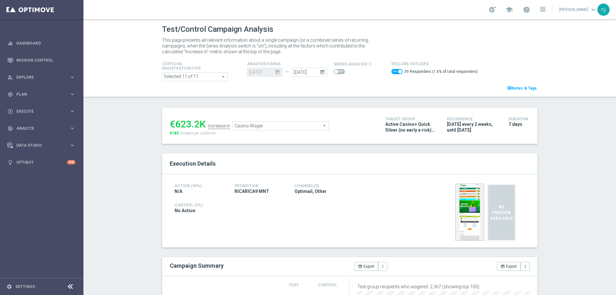
drag, startPoint x: 198, startPoint y: 125, endPoint x: 174, endPoint y: 128, distance: 24.3
click at [174, 128] on div "€623.2K" at bounding box center [188, 124] width 36 height 12
copy div "623.2"
click at [260, 128] on span "Casino Wager" at bounding box center [281, 126] width 96 height 8
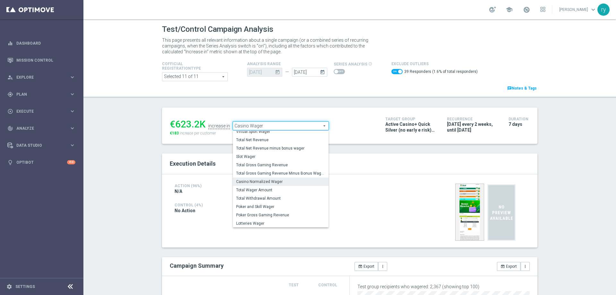
scroll to position [100, 0]
click at [268, 172] on span "Total Gross Gaming Revenue Minus Bonus Wagared" at bounding box center [280, 172] width 89 height 5
checkbox input "false"
type input "Total Gross Gaming Revenue Minus Bonus Wagared"
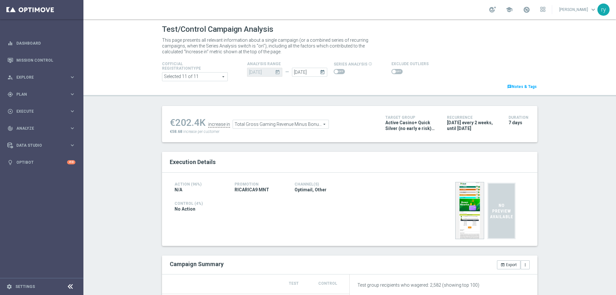
click at [392, 70] on span at bounding box center [394, 72] width 4 height 4
click at [392, 70] on input "checkbox" at bounding box center [397, 71] width 11 height 5
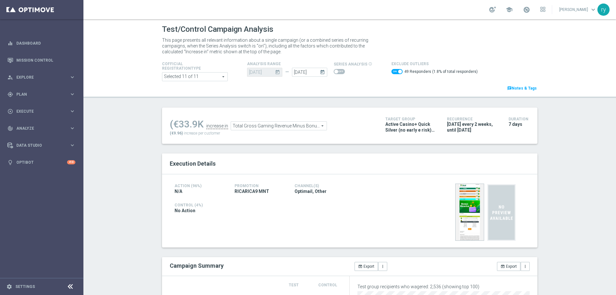
click at [392, 72] on span at bounding box center [397, 71] width 11 height 5
click at [392, 72] on input "checkbox" at bounding box center [397, 71] width 11 height 5
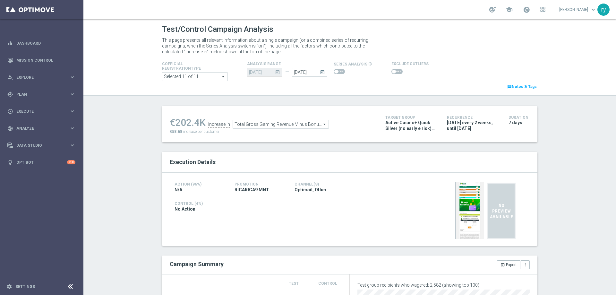
drag, startPoint x: 197, startPoint y: 119, endPoint x: 175, endPoint y: 121, distance: 22.0
click at [175, 121] on div "€202.4K" at bounding box center [188, 123] width 36 height 12
copy div "202.4"
click at [392, 70] on span at bounding box center [394, 72] width 4 height 4
click at [392, 70] on input "checkbox" at bounding box center [397, 71] width 11 height 5
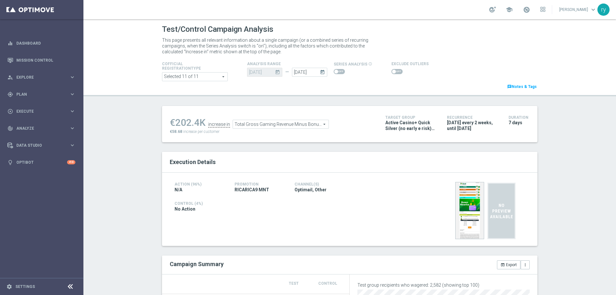
checkbox input "true"
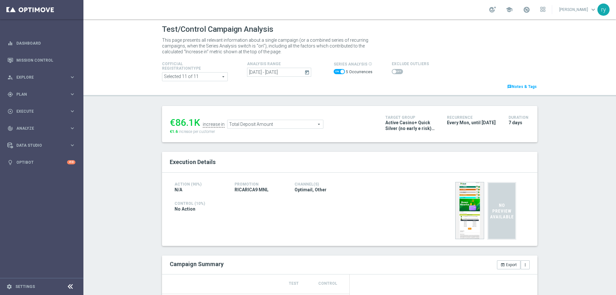
click at [338, 71] on span at bounding box center [339, 71] width 11 height 5
click at [338, 71] on input "checkbox" at bounding box center [339, 71] width 11 height 5
checkbox input "false"
click at [393, 72] on span at bounding box center [397, 71] width 11 height 5
click at [393, 72] on input "checkbox" at bounding box center [397, 71] width 11 height 5
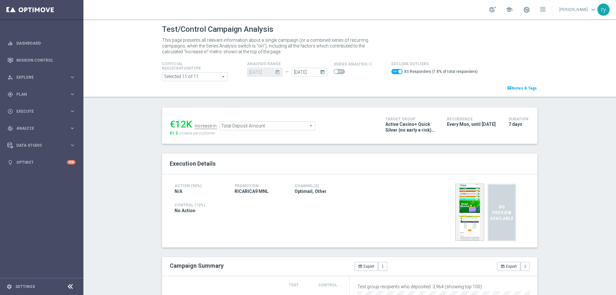
click at [392, 73] on span at bounding box center [397, 71] width 11 height 5
click at [392, 73] on input "checkbox" at bounding box center [397, 71] width 11 height 5
checkbox input "false"
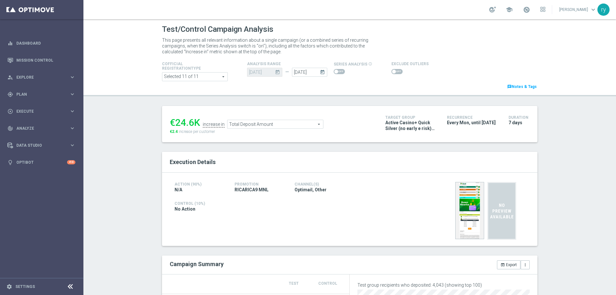
drag, startPoint x: 191, startPoint y: 125, endPoint x: 174, endPoint y: 124, distance: 17.0
click at [174, 124] on div "€24.6K" at bounding box center [185, 123] width 30 height 12
copy div "24.6"
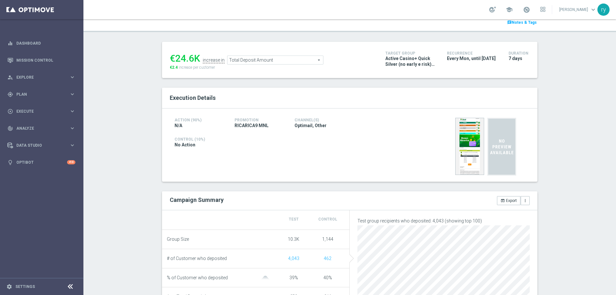
click at [275, 58] on span "Total Deposit Amount" at bounding box center [276, 60] width 96 height 8
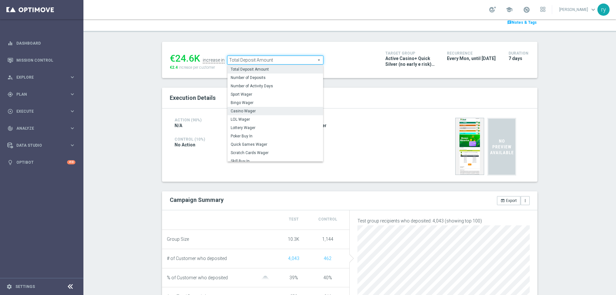
click at [271, 110] on span "Casino Wager" at bounding box center [275, 110] width 89 height 5
type input "Casino Wager"
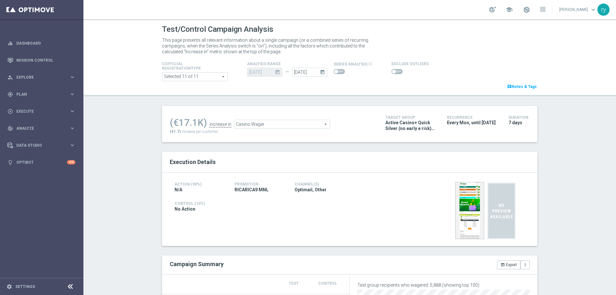
click at [392, 72] on span at bounding box center [397, 71] width 11 height 5
click at [392, 72] on input "checkbox" at bounding box center [397, 71] width 11 height 5
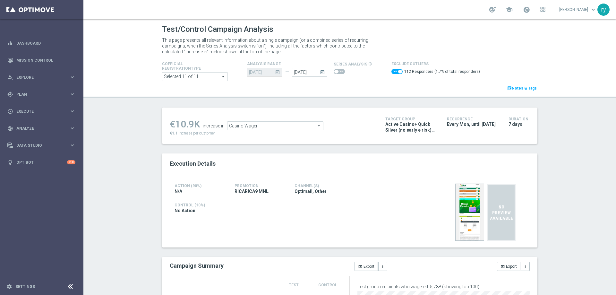
drag, startPoint x: 192, startPoint y: 122, endPoint x: 174, endPoint y: 125, distance: 18.3
click at [174, 125] on div "€10.9K" at bounding box center [185, 124] width 30 height 12
copy div "10.9"
click at [285, 123] on span "Casino Wager" at bounding box center [276, 126] width 96 height 8
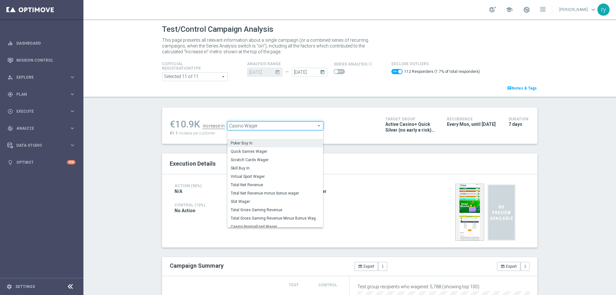
scroll to position [97, 0]
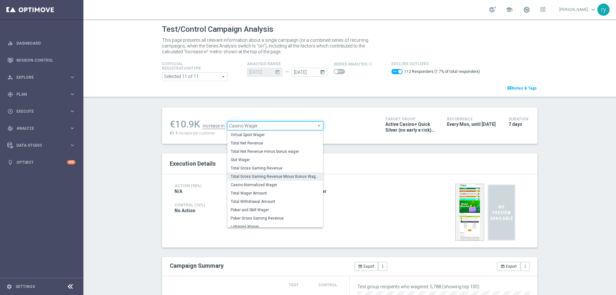
click at [280, 174] on span "Total Gross Gaming Revenue Minus Bonus Wagared" at bounding box center [275, 176] width 89 height 5
checkbox input "false"
type input "Total Gross Gaming Revenue Minus Bonus Wagared"
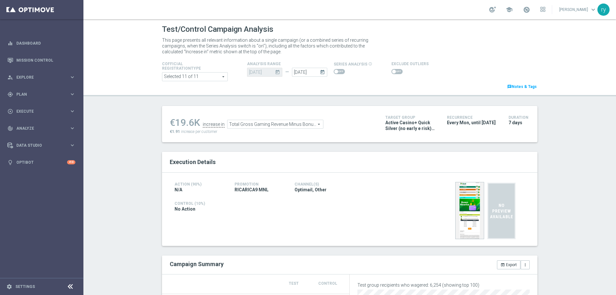
click at [392, 71] on span at bounding box center [397, 71] width 11 height 5
click at [392, 71] on input "checkbox" at bounding box center [397, 71] width 11 height 5
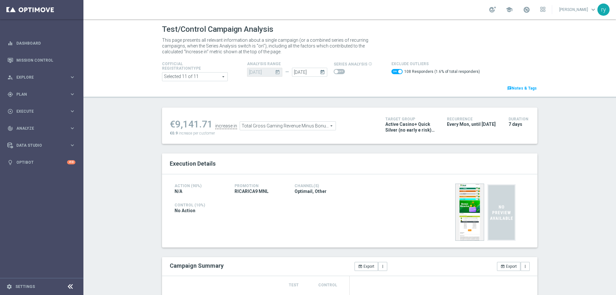
click at [392, 71] on span at bounding box center [397, 71] width 11 height 5
click at [392, 71] on input "checkbox" at bounding box center [397, 71] width 11 height 5
checkbox input "false"
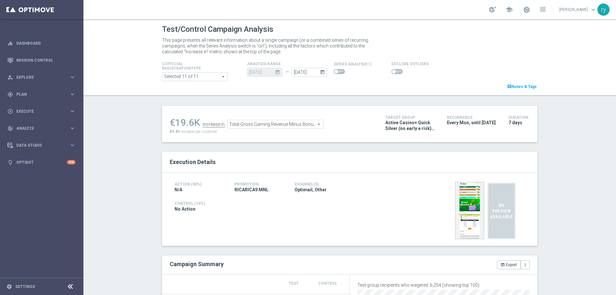
drag, startPoint x: 193, startPoint y: 121, endPoint x: 176, endPoint y: 123, distance: 17.1
click at [176, 123] on div "€19.6K" at bounding box center [185, 123] width 30 height 12
copy div "19.6"
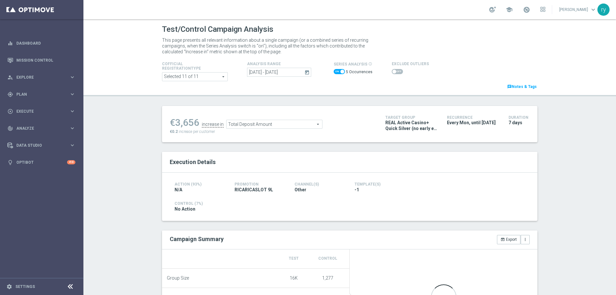
click at [341, 72] on span at bounding box center [343, 72] width 4 height 4
click at [340, 72] on input "checkbox" at bounding box center [339, 71] width 11 height 5
checkbox input "false"
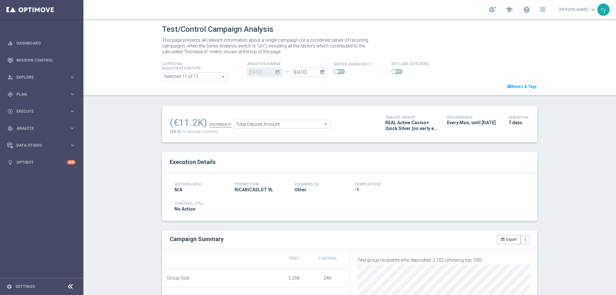
click at [395, 72] on span at bounding box center [397, 71] width 11 height 5
click at [395, 72] on input "checkbox" at bounding box center [397, 71] width 11 height 5
click at [392, 70] on span at bounding box center [397, 71] width 11 height 5
click at [392, 70] on input "checkbox" at bounding box center [397, 71] width 11 height 5
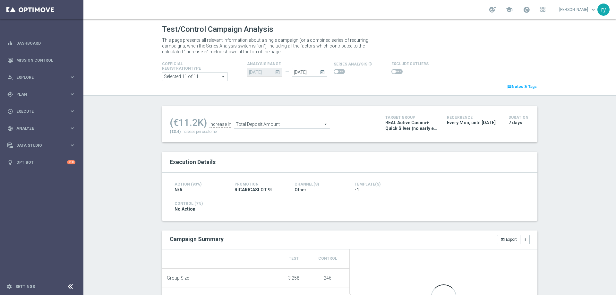
click at [392, 71] on span at bounding box center [397, 71] width 11 height 5
click at [392, 71] on input "checkbox" at bounding box center [397, 71] width 11 height 5
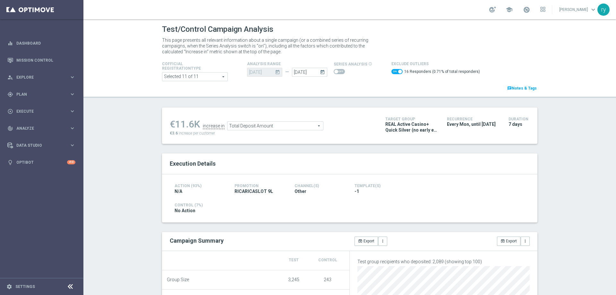
drag, startPoint x: 193, startPoint y: 127, endPoint x: 175, endPoint y: 127, distance: 18.6
click at [175, 127] on div "€11.6K" at bounding box center [185, 124] width 30 height 12
copy div "11.6"
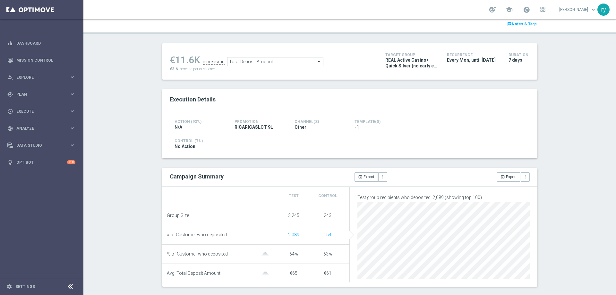
click at [286, 62] on span "Total Deposit Amount" at bounding box center [276, 61] width 96 height 8
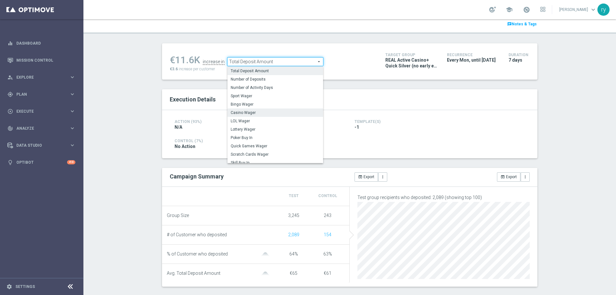
click at [282, 111] on span "Casino Wager" at bounding box center [275, 112] width 89 height 5
checkbox input "false"
type input "Casino Wager"
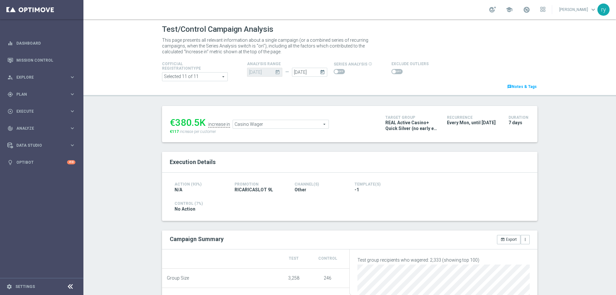
click at [393, 71] on span at bounding box center [397, 71] width 11 height 5
click at [393, 71] on input "checkbox" at bounding box center [397, 71] width 11 height 5
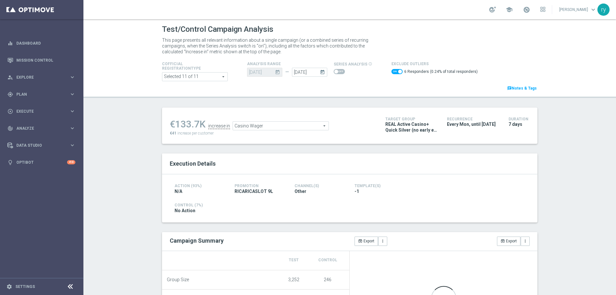
click at [393, 71] on span at bounding box center [397, 71] width 11 height 5
click at [393, 71] on input "checkbox" at bounding box center [397, 71] width 11 height 5
checkbox input "false"
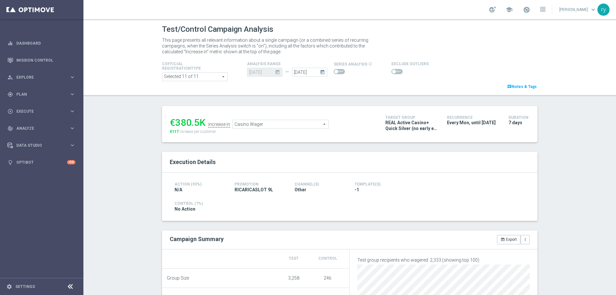
drag, startPoint x: 197, startPoint y: 124, endPoint x: 175, endPoint y: 122, distance: 21.9
click at [175, 122] on div "€380.5K" at bounding box center [188, 123] width 36 height 12
copy div "380.5"
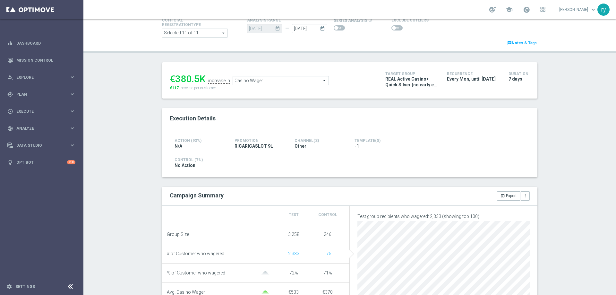
scroll to position [64, 0]
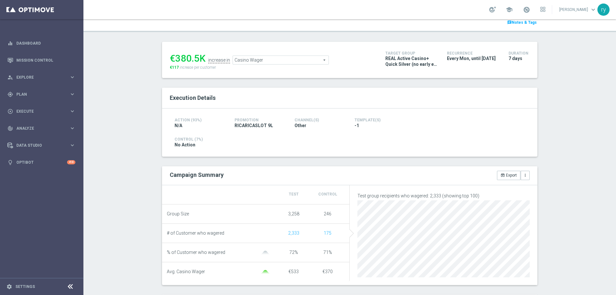
click at [274, 64] on span "Casino Wager" at bounding box center [281, 60] width 96 height 8
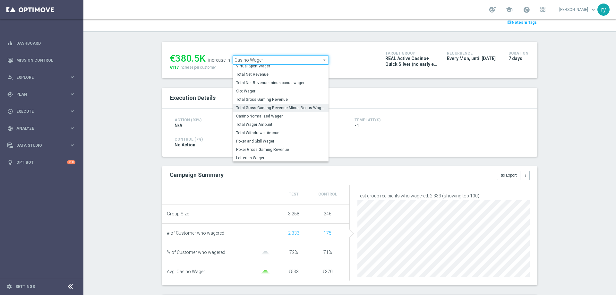
scroll to position [100, 0]
click at [271, 109] on span "Total Gross Gaming Revenue Minus Bonus Wagared" at bounding box center [280, 107] width 89 height 5
type input "Total Gross Gaming Revenue Minus Bonus Wagared"
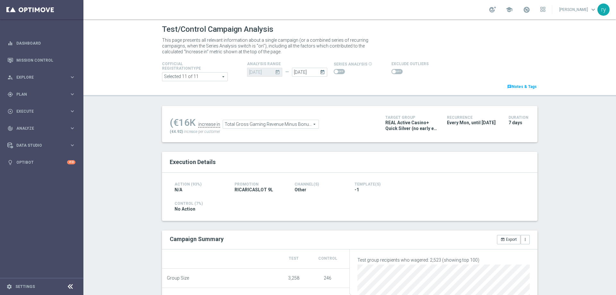
click at [393, 70] on span at bounding box center [397, 71] width 11 height 5
click at [393, 70] on input "checkbox" at bounding box center [397, 71] width 11 height 5
checkbox input "true"
drag, startPoint x: 191, startPoint y: 122, endPoint x: 175, endPoint y: 124, distance: 16.4
click at [175, 124] on div "€11.1K" at bounding box center [185, 124] width 30 height 12
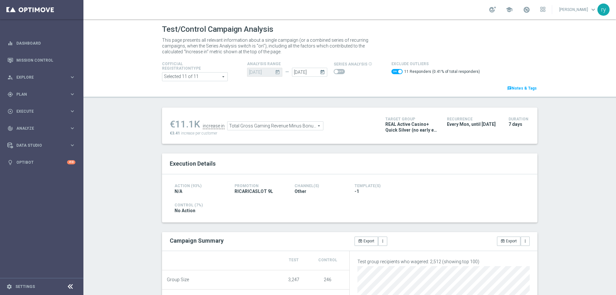
copy div "11.1"
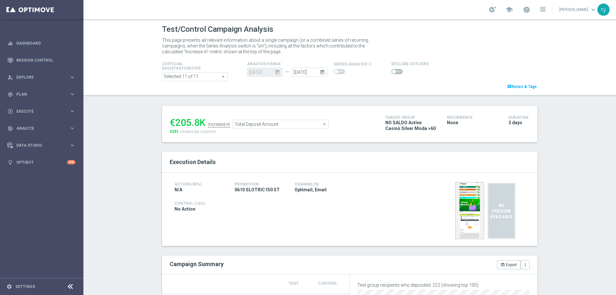
drag, startPoint x: 198, startPoint y: 120, endPoint x: 175, endPoint y: 123, distance: 22.6
click at [175, 123] on div "€205.8K" at bounding box center [188, 123] width 36 height 12
copy div "205.8"
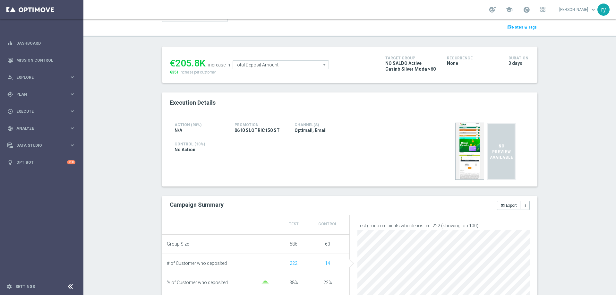
scroll to position [96, 0]
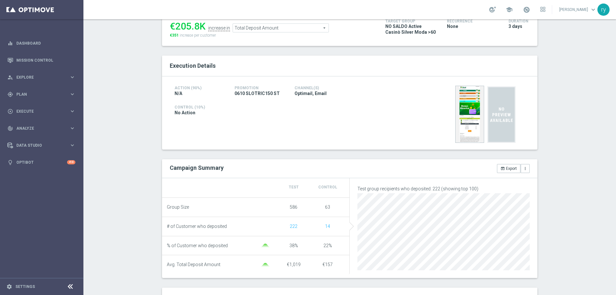
click at [265, 33] on div "€205.8K increase in Total Deposit Amount Total Deposit Amount arrow_drop_down s…" at bounding box center [273, 27] width 206 height 21
click at [265, 30] on span "Total Deposit Amount" at bounding box center [281, 28] width 96 height 8
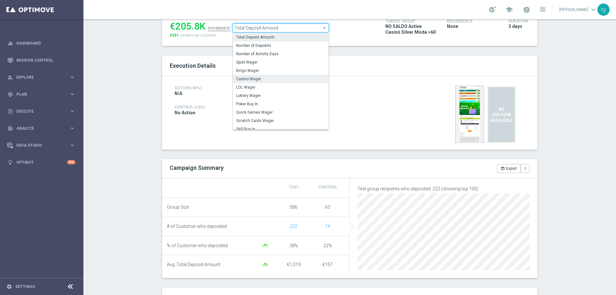
click at [273, 78] on span "Casino Wager" at bounding box center [280, 78] width 89 height 5
type input "Casino Wager"
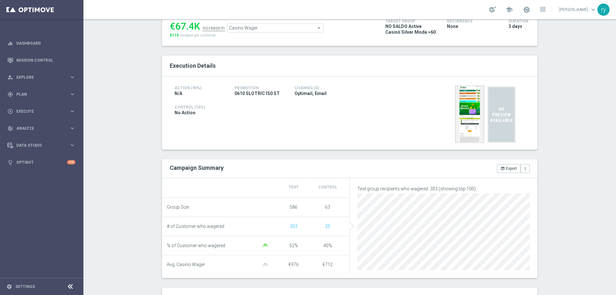
scroll to position [32, 0]
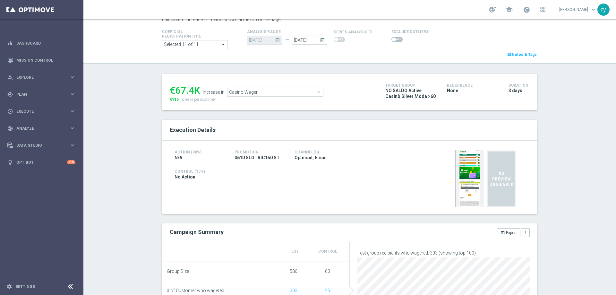
click at [392, 42] on switch at bounding box center [397, 39] width 11 height 5
click at [393, 38] on span at bounding box center [397, 39] width 11 height 5
click at [393, 38] on input "checkbox" at bounding box center [397, 39] width 11 height 5
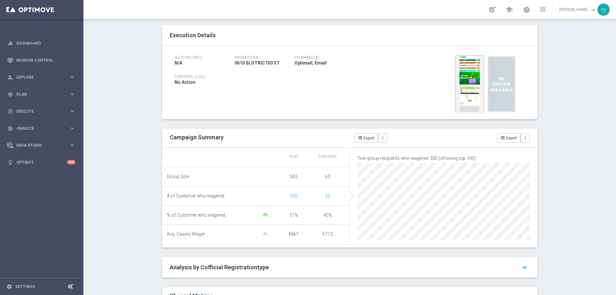
scroll to position [0, 0]
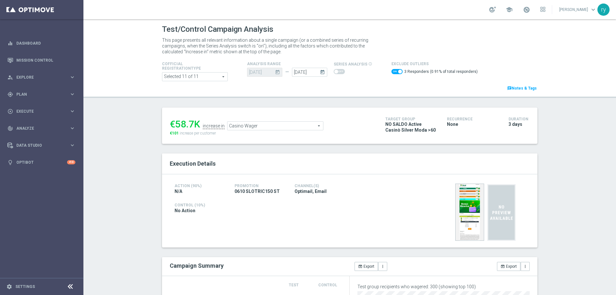
click at [392, 71] on span at bounding box center [397, 71] width 11 height 5
click at [392, 71] on input "checkbox" at bounding box center [397, 71] width 11 height 5
checkbox input "false"
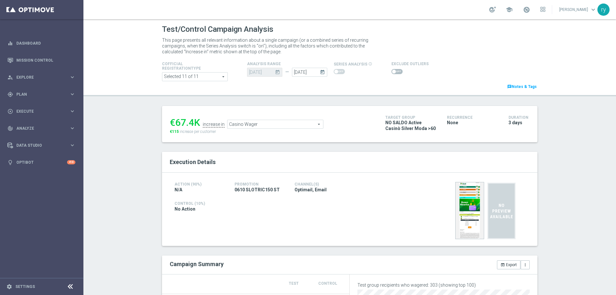
click at [190, 123] on div "€67.4K" at bounding box center [185, 123] width 30 height 12
drag, startPoint x: 191, startPoint y: 123, endPoint x: 175, endPoint y: 124, distance: 16.4
click at [175, 124] on div "€67.4K" at bounding box center [185, 123] width 30 height 12
copy div "67.4"
click at [294, 125] on span "Casino Wager" at bounding box center [276, 124] width 96 height 8
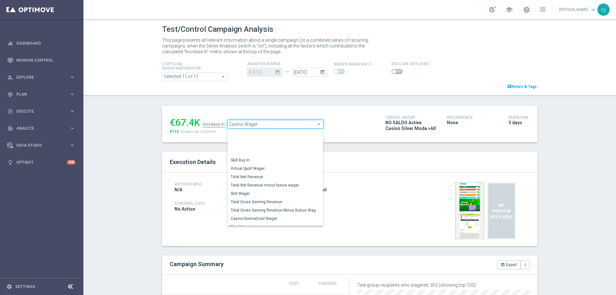
scroll to position [93, 0]
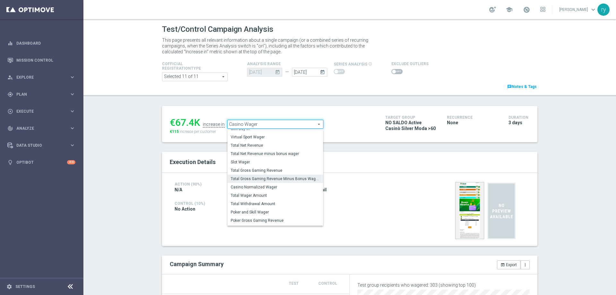
click at [287, 179] on span "Total Gross Gaming Revenue Minus Bonus Wagared" at bounding box center [275, 178] width 89 height 5
type input "Total Gross Gaming Revenue Minus Bonus Wagared"
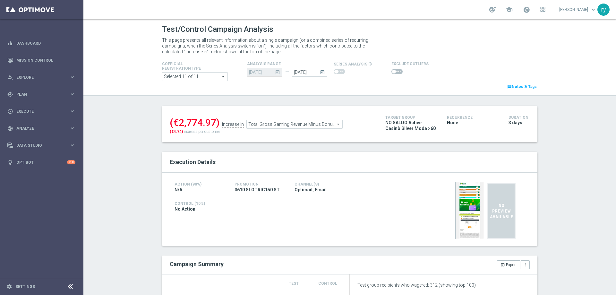
click at [393, 73] on span at bounding box center [397, 71] width 11 height 5
click at [393, 73] on input "checkbox" at bounding box center [397, 71] width 11 height 5
checkbox input "true"
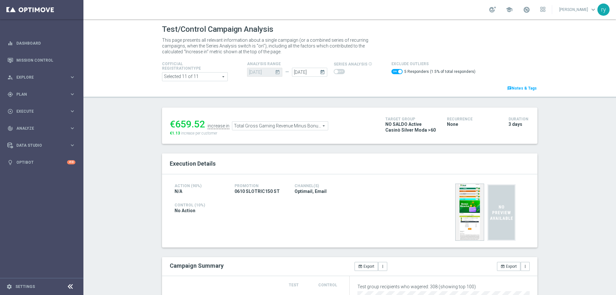
drag, startPoint x: 199, startPoint y: 124, endPoint x: 175, endPoint y: 122, distance: 24.1
click at [175, 122] on div "€659.52" at bounding box center [187, 124] width 35 height 12
copy div "659.52"
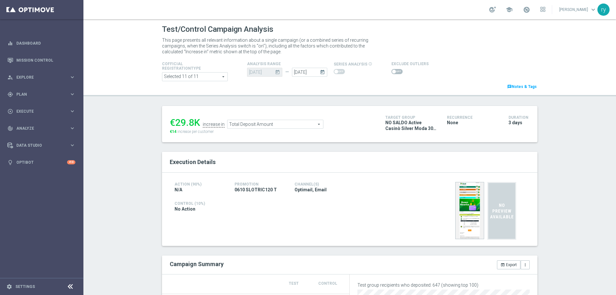
click at [392, 71] on span at bounding box center [394, 72] width 4 height 4
click at [392, 71] on input "checkbox" at bounding box center [397, 71] width 11 height 5
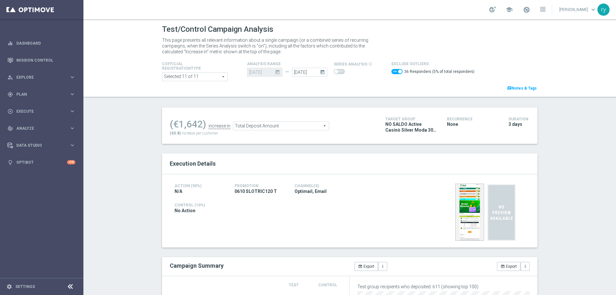
click at [392, 72] on span at bounding box center [397, 71] width 11 height 5
click at [392, 72] on input "checkbox" at bounding box center [397, 71] width 11 height 5
checkbox input "false"
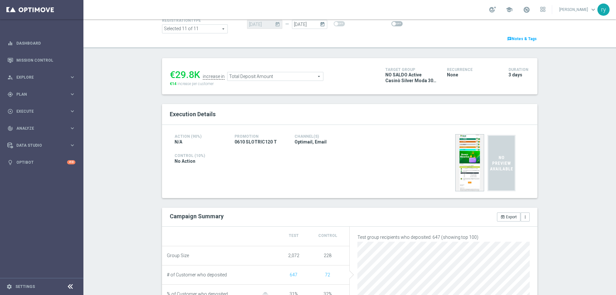
scroll to position [32, 0]
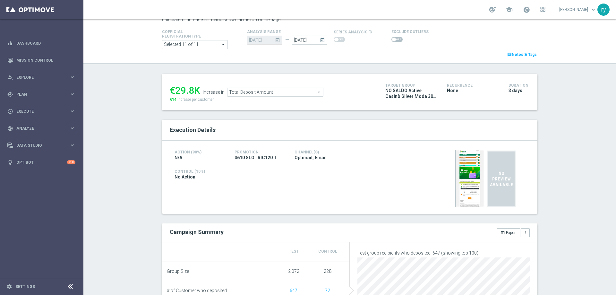
drag, startPoint x: 192, startPoint y: 88, endPoint x: 176, endPoint y: 89, distance: 16.4
click at [176, 89] on div "€29.8K" at bounding box center [185, 91] width 30 height 12
copy div "29.8"
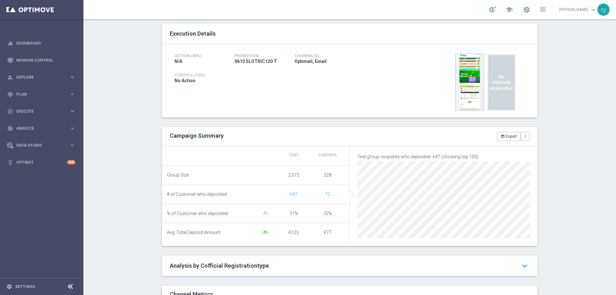
scroll to position [0, 0]
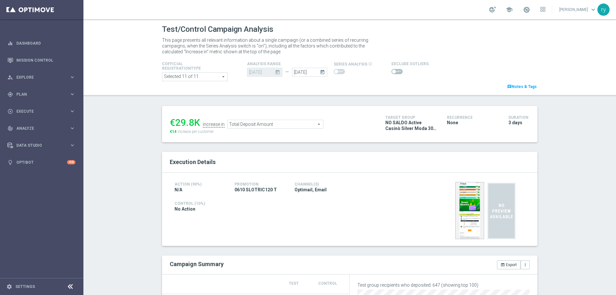
click at [274, 129] on div "€29.8K increase in Total Deposit Amount Total Deposit Amount arrow_drop_down se…" at bounding box center [273, 124] width 206 height 21
click at [273, 126] on span "Total Deposit Amount" at bounding box center [276, 124] width 96 height 8
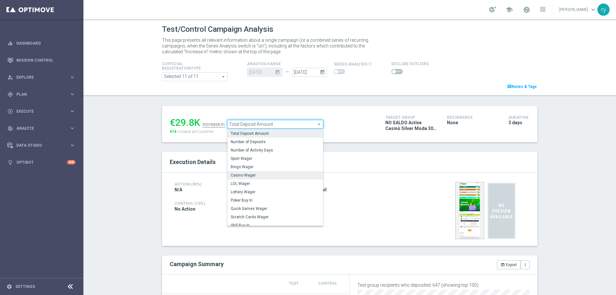
click at [266, 174] on span "Casino Wager" at bounding box center [275, 175] width 89 height 5
type input "Casino Wager"
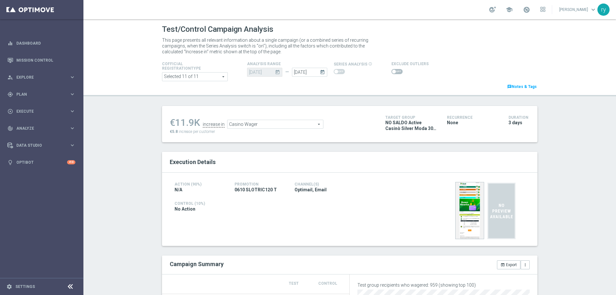
click at [392, 71] on span at bounding box center [397, 71] width 11 height 5
click at [392, 71] on input "checkbox" at bounding box center [397, 71] width 11 height 5
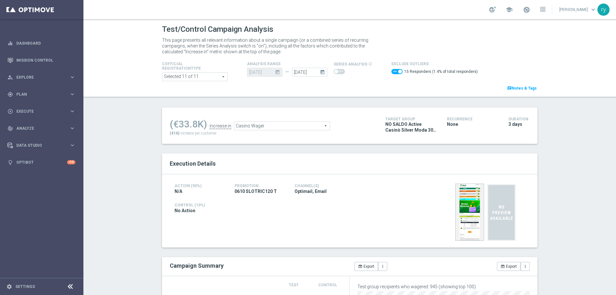
click at [392, 71] on span at bounding box center [397, 71] width 11 height 5
click at [392, 71] on input "checkbox" at bounding box center [397, 71] width 11 height 5
checkbox input "false"
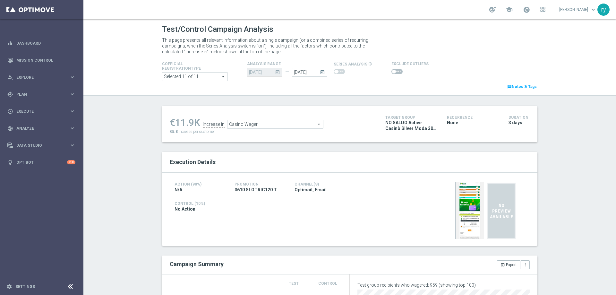
drag, startPoint x: 192, startPoint y: 121, endPoint x: 171, endPoint y: 121, distance: 20.9
click at [171, 121] on div "€11.9K" at bounding box center [185, 123] width 30 height 12
copy div "11.9"
click at [286, 124] on span "Casino Wager" at bounding box center [276, 124] width 96 height 8
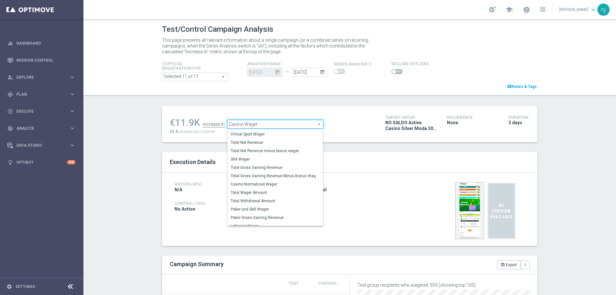
scroll to position [97, 0]
click at [293, 176] on span "Total Gross Gaming Revenue Minus Bonus Wagared" at bounding box center [275, 174] width 89 height 5
type input "Total Gross Gaming Revenue Minus Bonus Wagared"
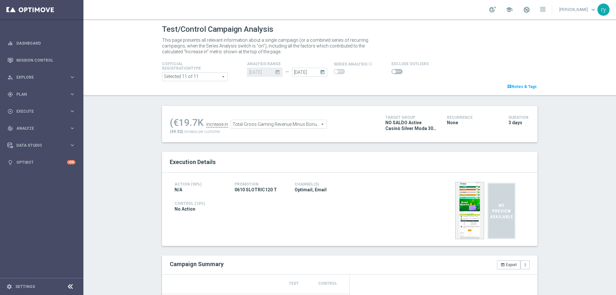
click at [392, 72] on span at bounding box center [397, 71] width 11 height 5
click at [392, 72] on input "checkbox" at bounding box center [397, 71] width 11 height 5
checkbox input "true"
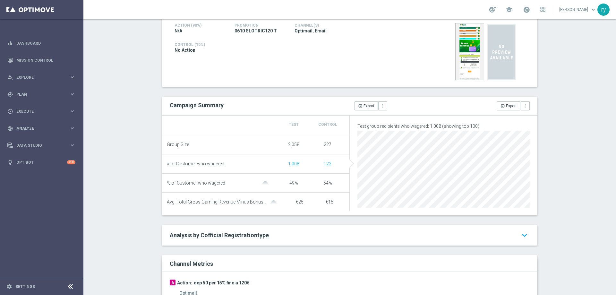
scroll to position [32, 0]
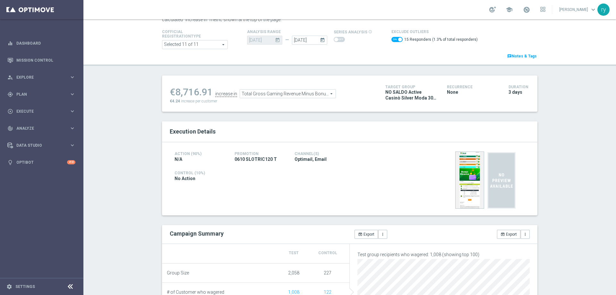
drag, startPoint x: 210, startPoint y: 95, endPoint x: 175, endPoint y: 94, distance: 34.7
click at [175, 94] on div "€8,716.91" at bounding box center [191, 92] width 43 height 12
copy div "8,716.91"
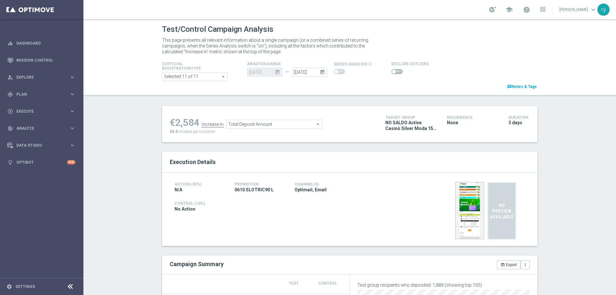
click at [395, 71] on span at bounding box center [397, 71] width 11 height 5
click at [395, 71] on input "checkbox" at bounding box center [397, 71] width 11 height 5
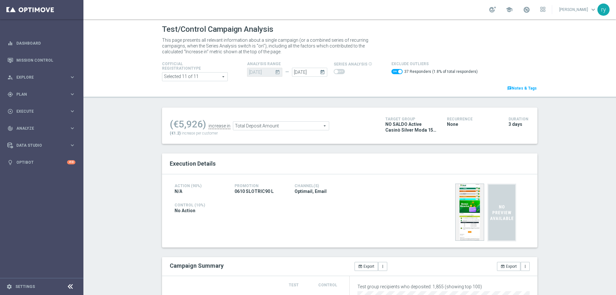
click at [392, 72] on span at bounding box center [397, 71] width 11 height 5
click at [392, 72] on input "checkbox" at bounding box center [397, 71] width 11 height 5
checkbox input "false"
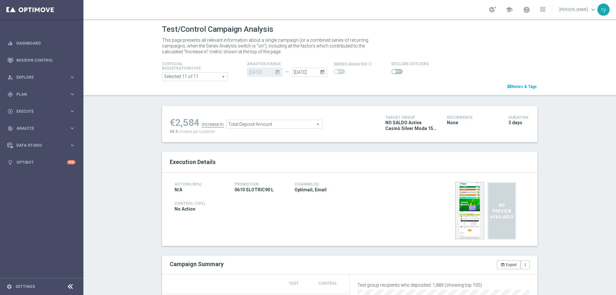
click at [195, 120] on div "€2,584" at bounding box center [185, 123] width 30 height 12
drag, startPoint x: 195, startPoint y: 121, endPoint x: 182, endPoint y: 123, distance: 13.7
click at [182, 123] on div "€2,584" at bounding box center [185, 123] width 30 height 12
copy li "2,584"
click at [270, 126] on span "Total Deposit Amount" at bounding box center [275, 124] width 96 height 8
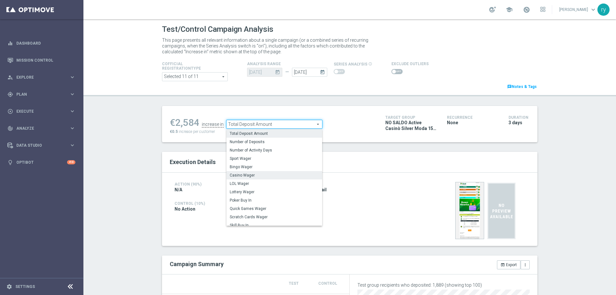
click at [266, 175] on span "Casino Wager" at bounding box center [274, 175] width 89 height 5
type input "Casino Wager"
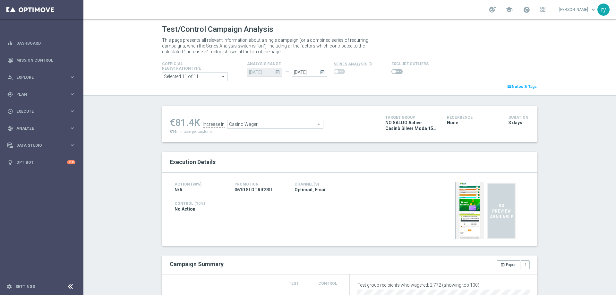
click at [392, 71] on span at bounding box center [397, 71] width 11 height 5
click at [392, 71] on input "checkbox" at bounding box center [397, 71] width 11 height 5
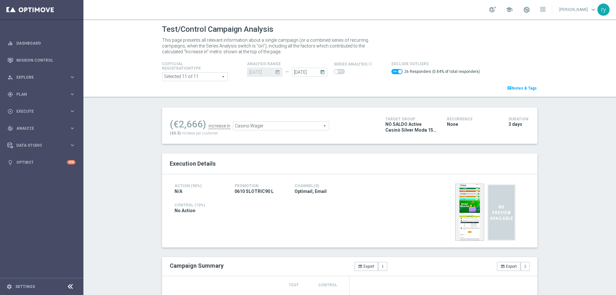
click at [398, 71] on span at bounding box center [400, 72] width 4 height 4
click at [394, 71] on input "checkbox" at bounding box center [397, 71] width 11 height 5
checkbox input "false"
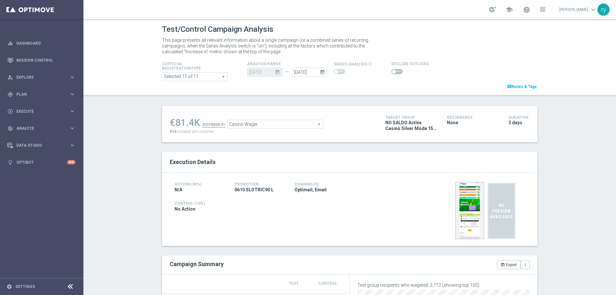
click at [254, 124] on span "Casino Wager" at bounding box center [276, 124] width 96 height 8
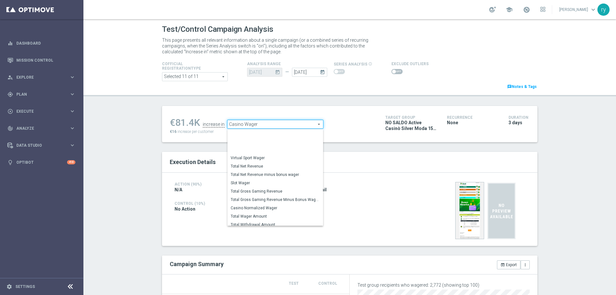
scroll to position [98, 0]
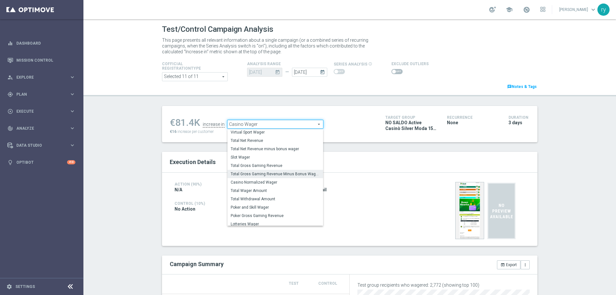
click at [257, 175] on span "Total Gross Gaming Revenue Minus Bonus Wagared" at bounding box center [275, 173] width 89 height 5
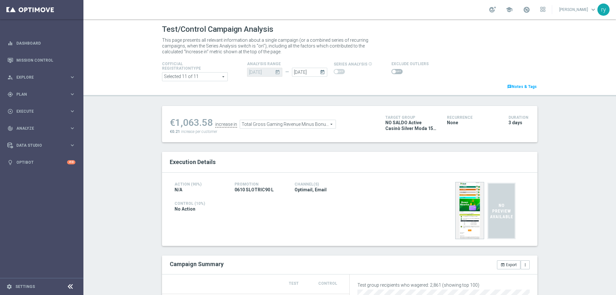
click at [255, 127] on span "Total Gross Gaming Revenue Minus Bonus Wagared" at bounding box center [288, 124] width 96 height 8
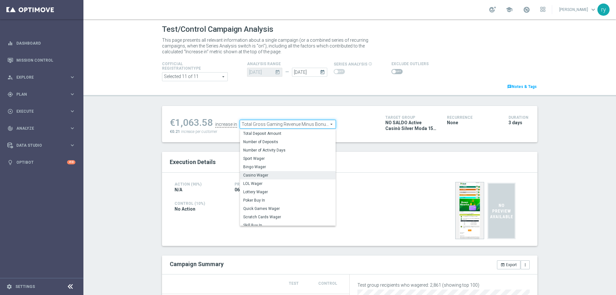
click at [256, 174] on span "Casino Wager" at bounding box center [287, 175] width 89 height 5
type input "Casino Wager"
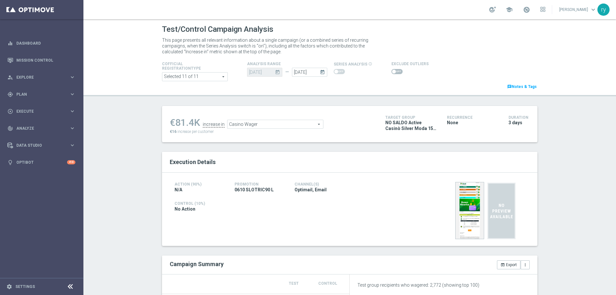
click at [396, 71] on span at bounding box center [397, 71] width 11 height 5
click at [396, 71] on input "checkbox" at bounding box center [397, 71] width 11 height 5
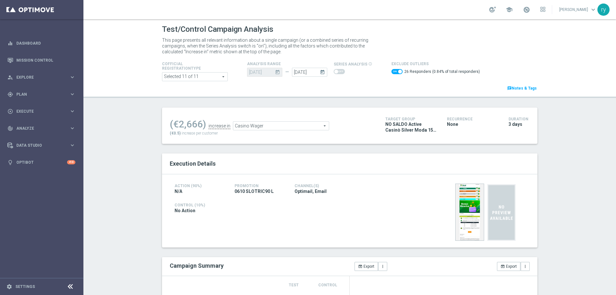
click at [398, 71] on span at bounding box center [400, 72] width 4 height 4
click at [396, 71] on input "checkbox" at bounding box center [397, 71] width 11 height 5
checkbox input "false"
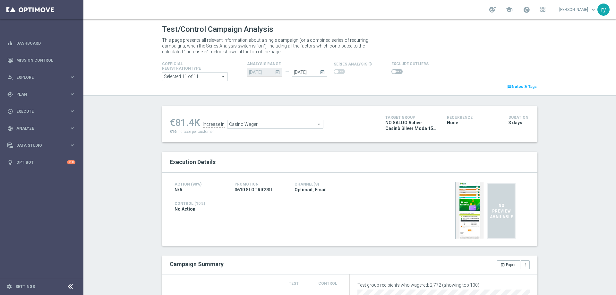
drag, startPoint x: 191, startPoint y: 120, endPoint x: 176, endPoint y: 120, distance: 15.4
click at [176, 120] on div "€81.4K" at bounding box center [185, 123] width 30 height 12
copy div "81.4"
click at [254, 125] on span "Casino Wager" at bounding box center [276, 124] width 96 height 8
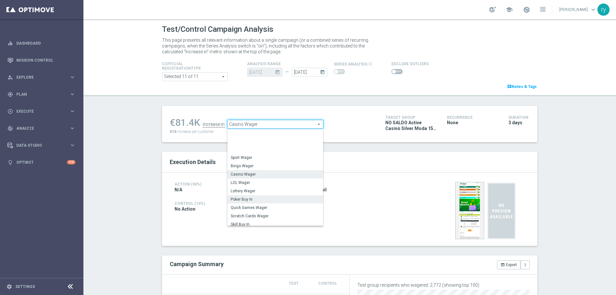
scroll to position [97, 0]
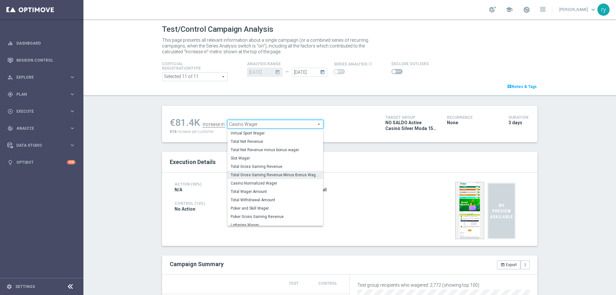
click at [270, 177] on span "Total Gross Gaming Revenue Minus Bonus Wagared" at bounding box center [275, 174] width 89 height 5
type input "Total Gross Gaming Revenue Minus Bonus Wagared"
